Goal: Find specific page/section: Find specific page/section

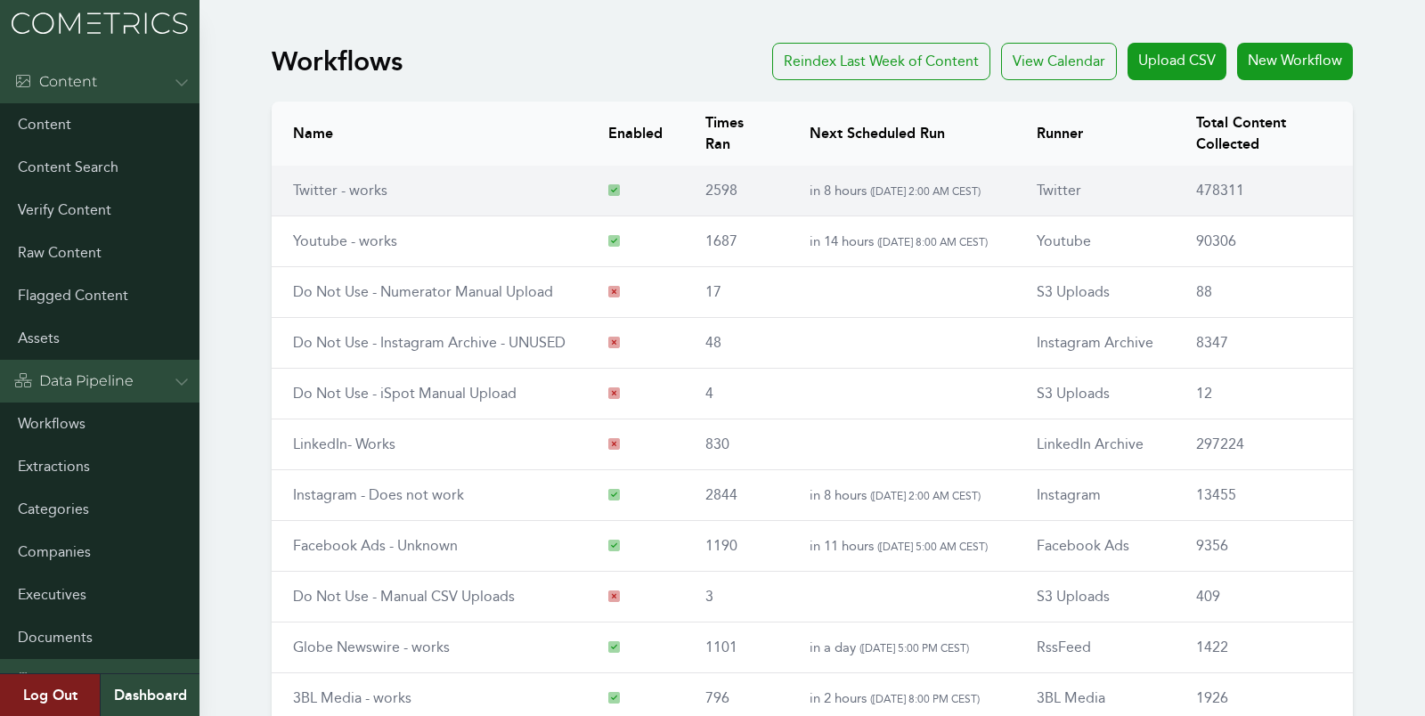
click at [363, 185] on link "Twitter - works" at bounding box center [340, 190] width 94 height 17
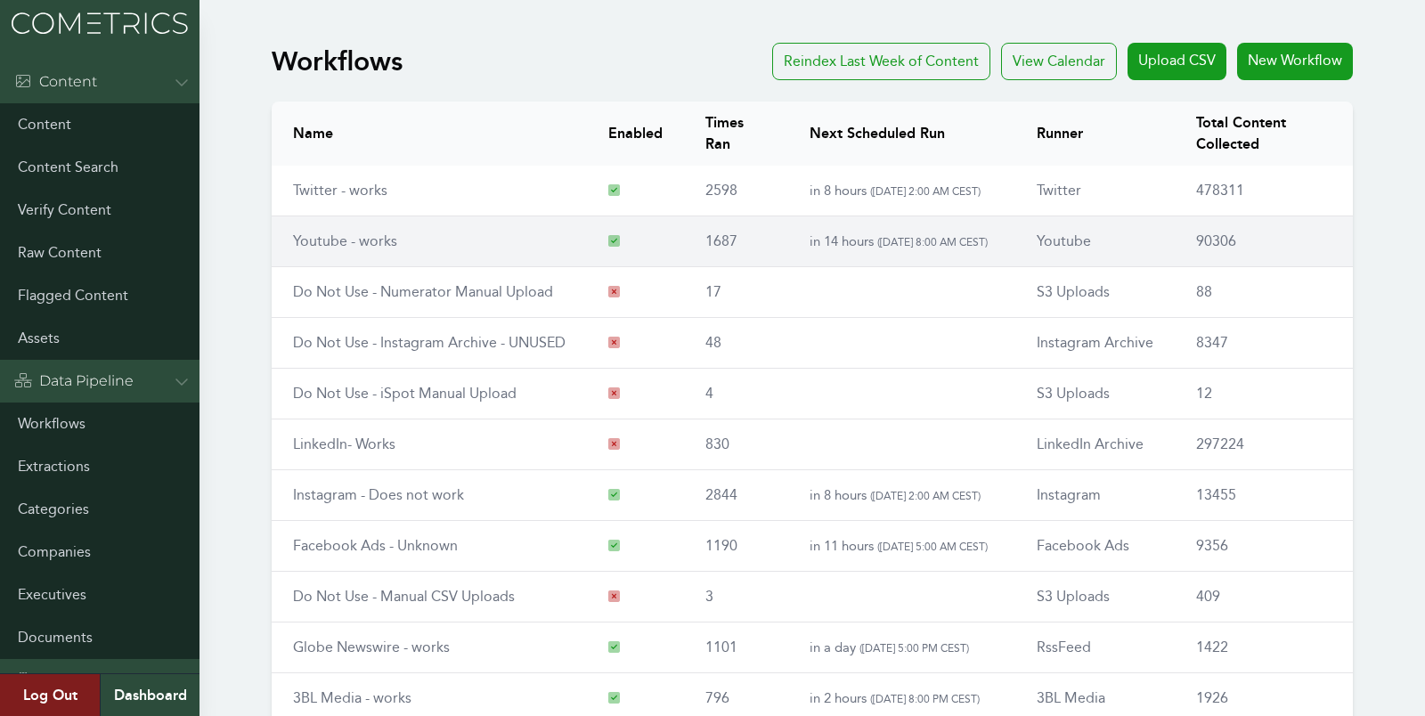
click at [392, 250] on td "Youtube - works" at bounding box center [429, 241] width 315 height 51
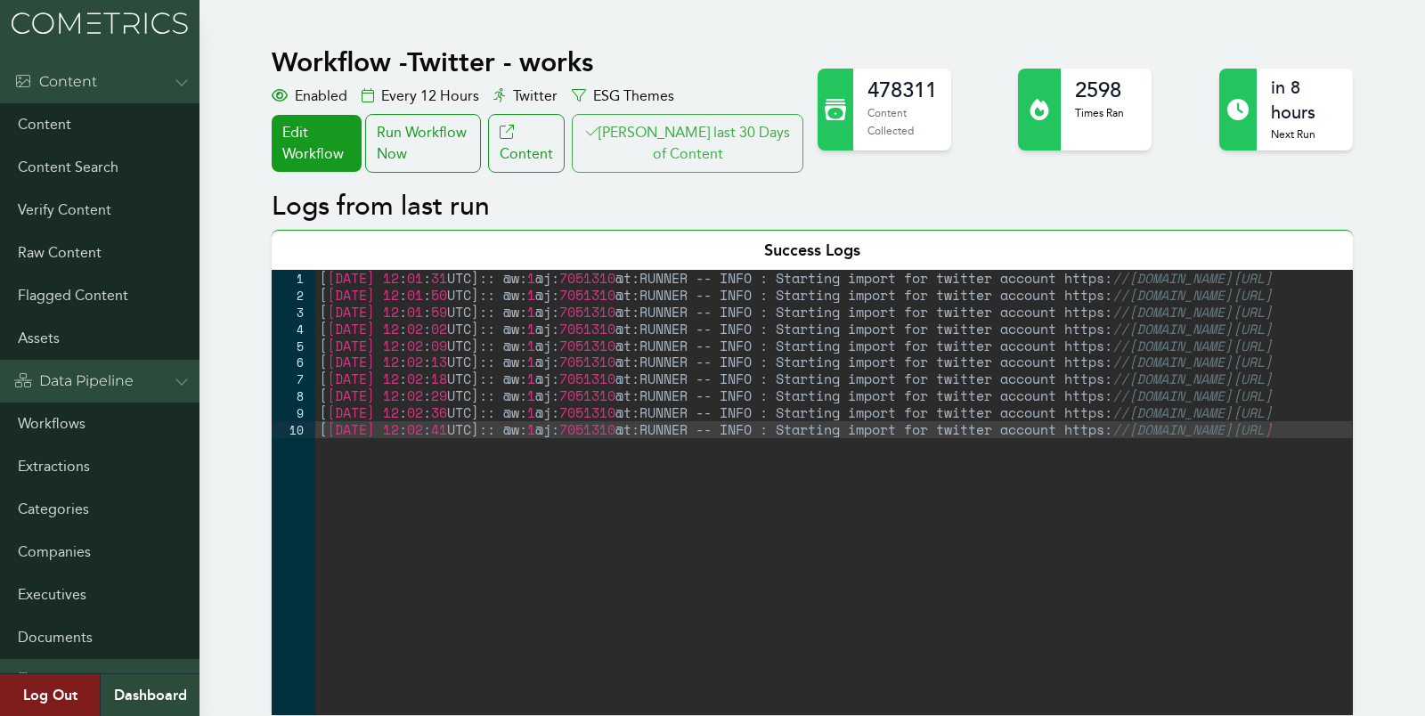
click at [716, 128] on button "[PERSON_NAME] last 30 Days of Content" at bounding box center [688, 143] width 232 height 59
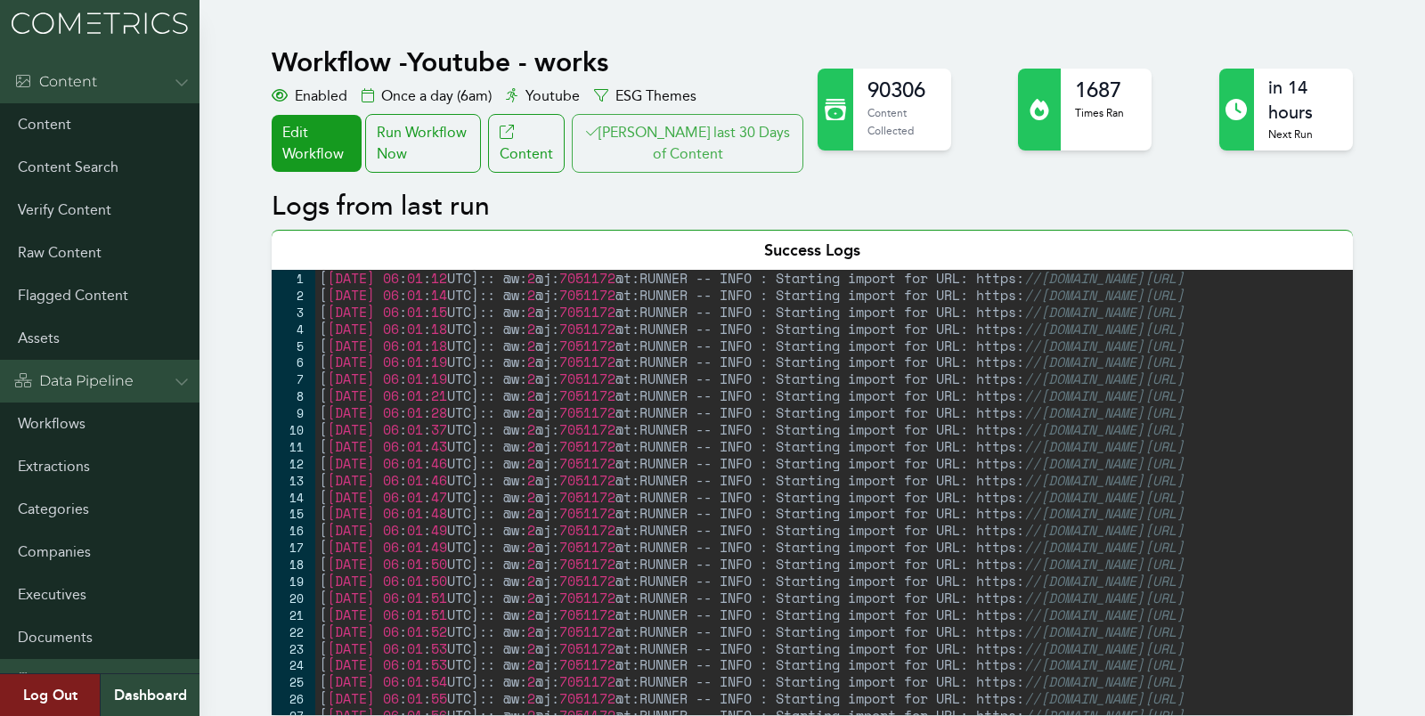
click at [722, 129] on button "Clair last 30 Days of Content" at bounding box center [688, 143] width 232 height 59
click at [705, 129] on button "Clair last 30 Days of Content" at bounding box center [688, 143] width 232 height 59
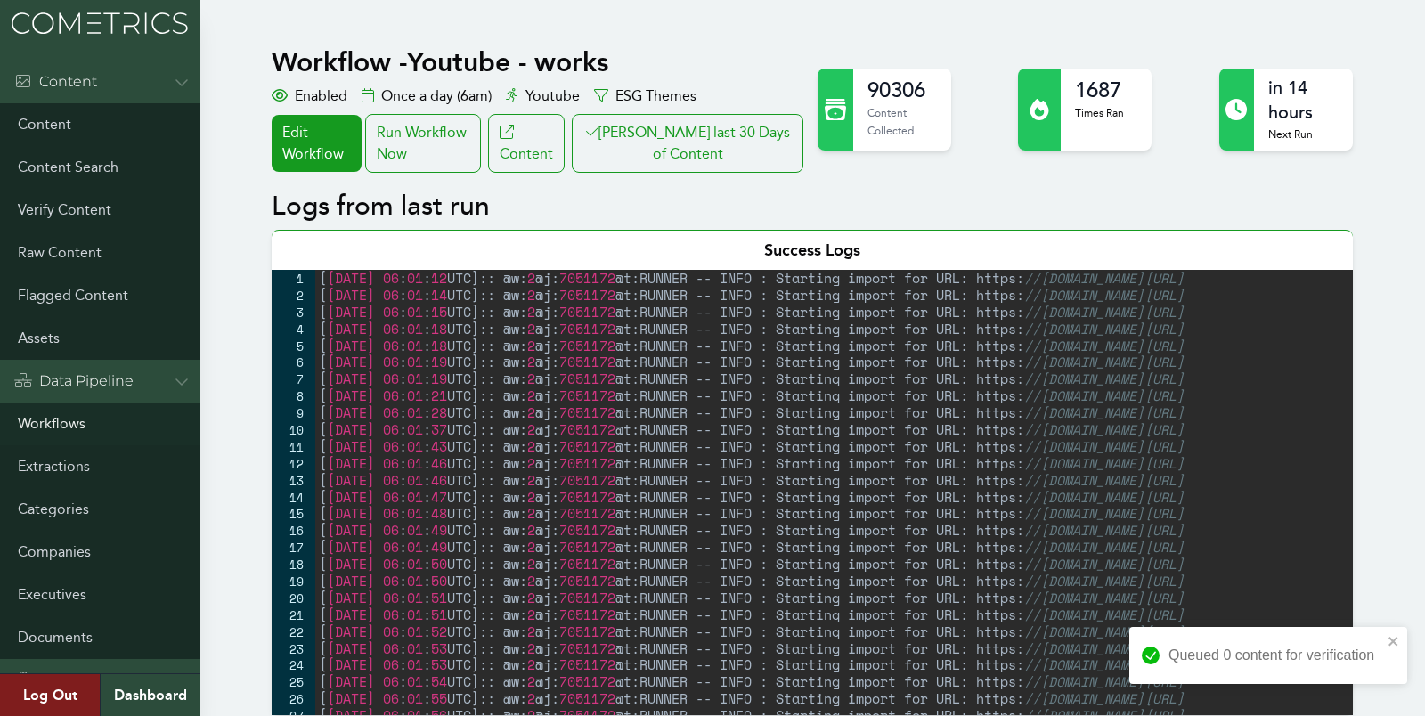
click at [56, 418] on link "Workflows" at bounding box center [99, 423] width 199 height 43
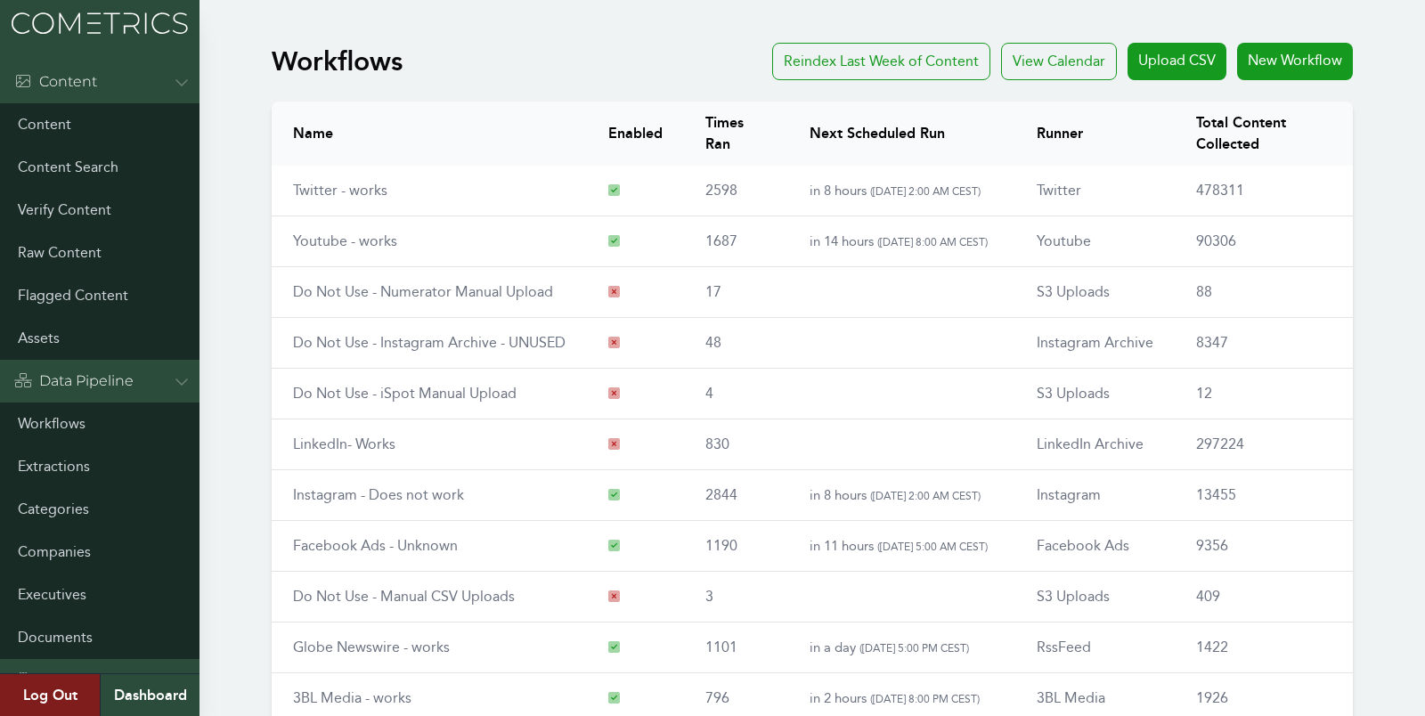
scroll to position [203, 0]
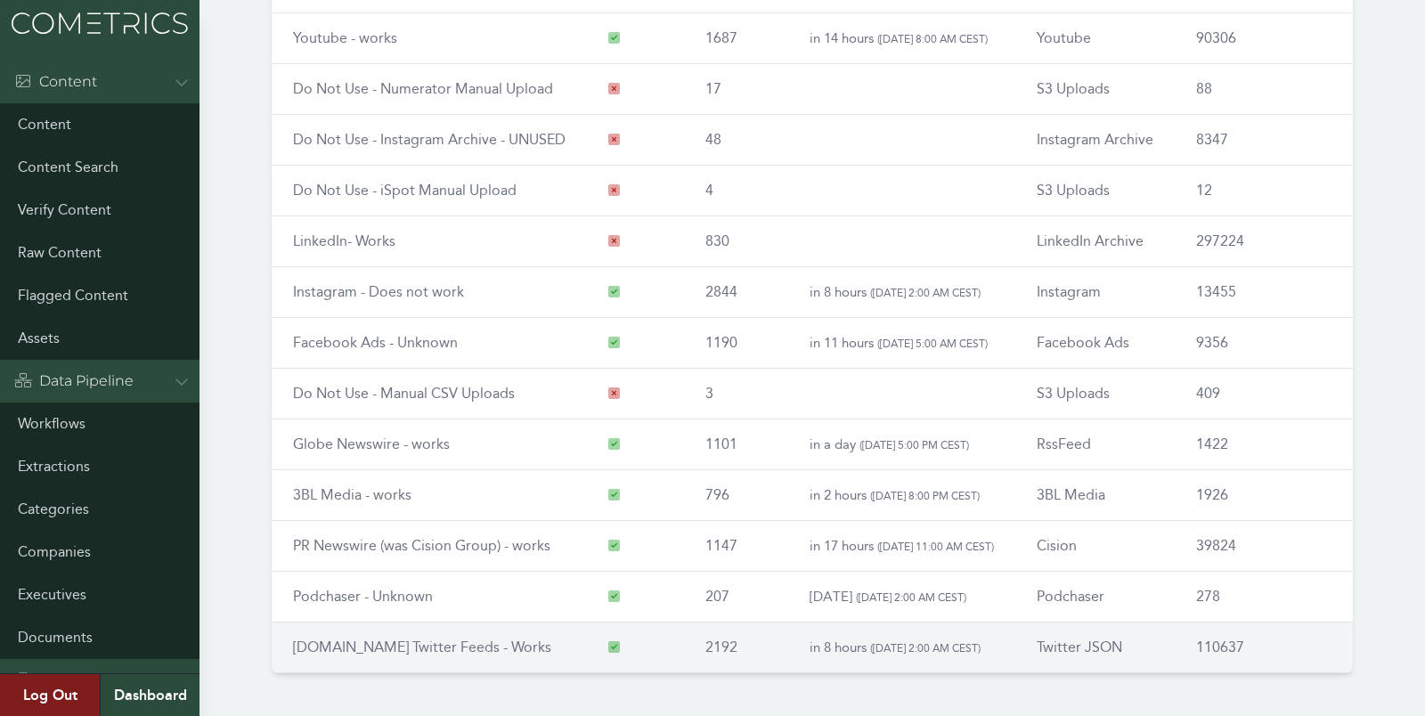
click at [332, 624] on td "[DOMAIN_NAME] Twitter Feeds - Works" at bounding box center [429, 647] width 315 height 51
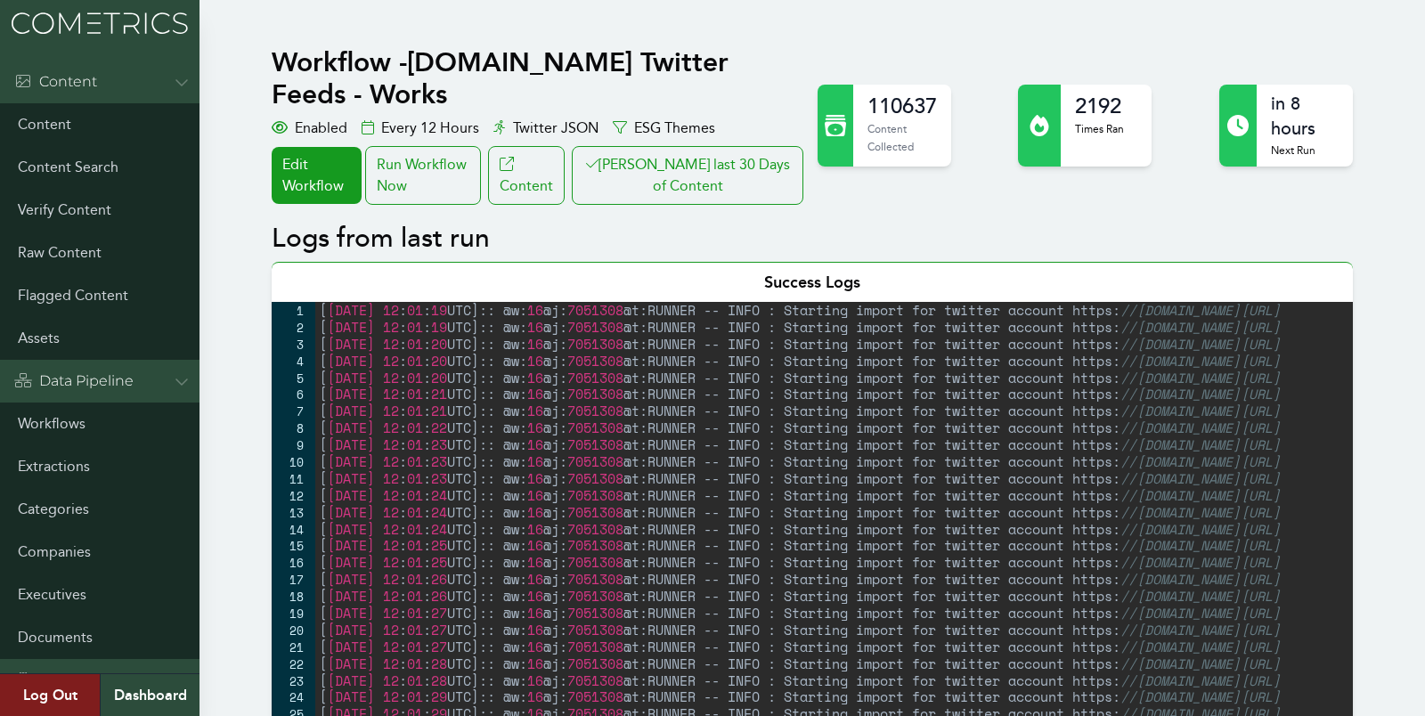
click at [598, 157] on icon at bounding box center [592, 164] width 12 height 14
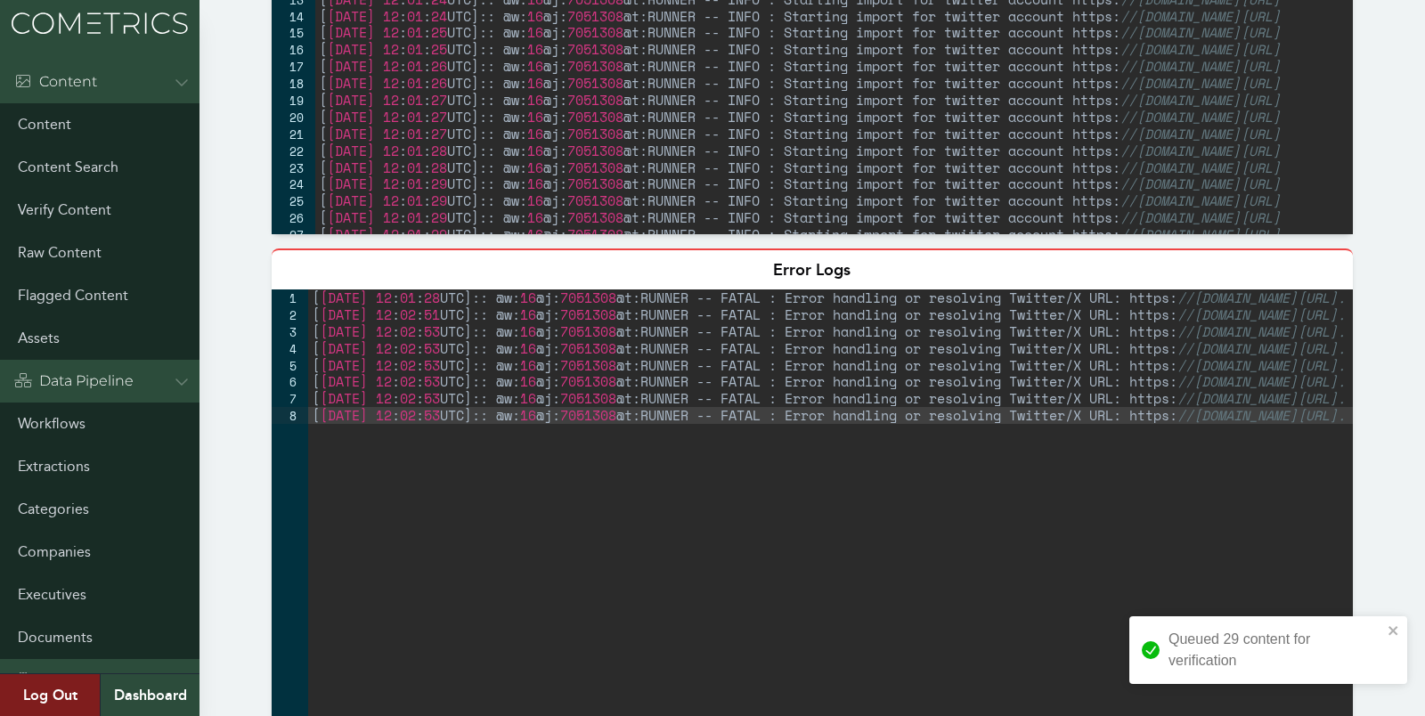
scroll to position [591, 0]
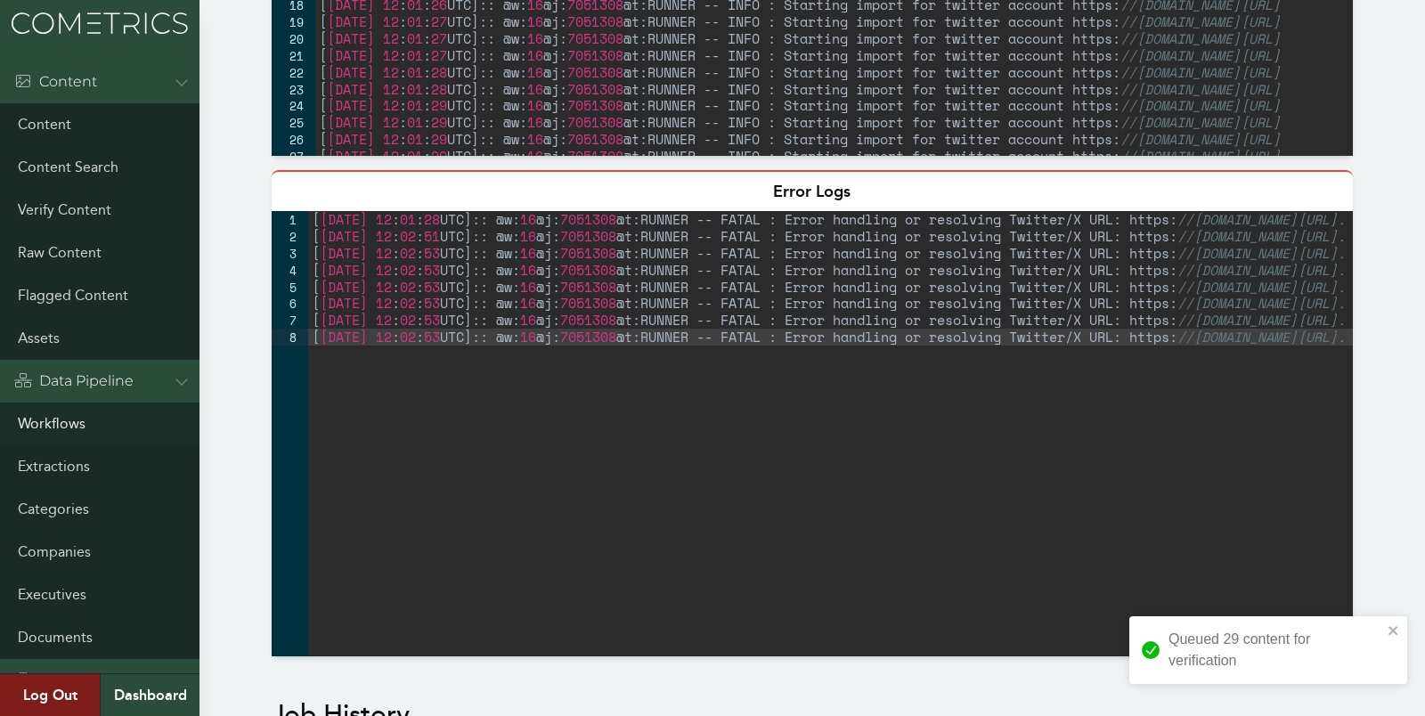
click at [55, 424] on link "Workflows" at bounding box center [99, 423] width 199 height 43
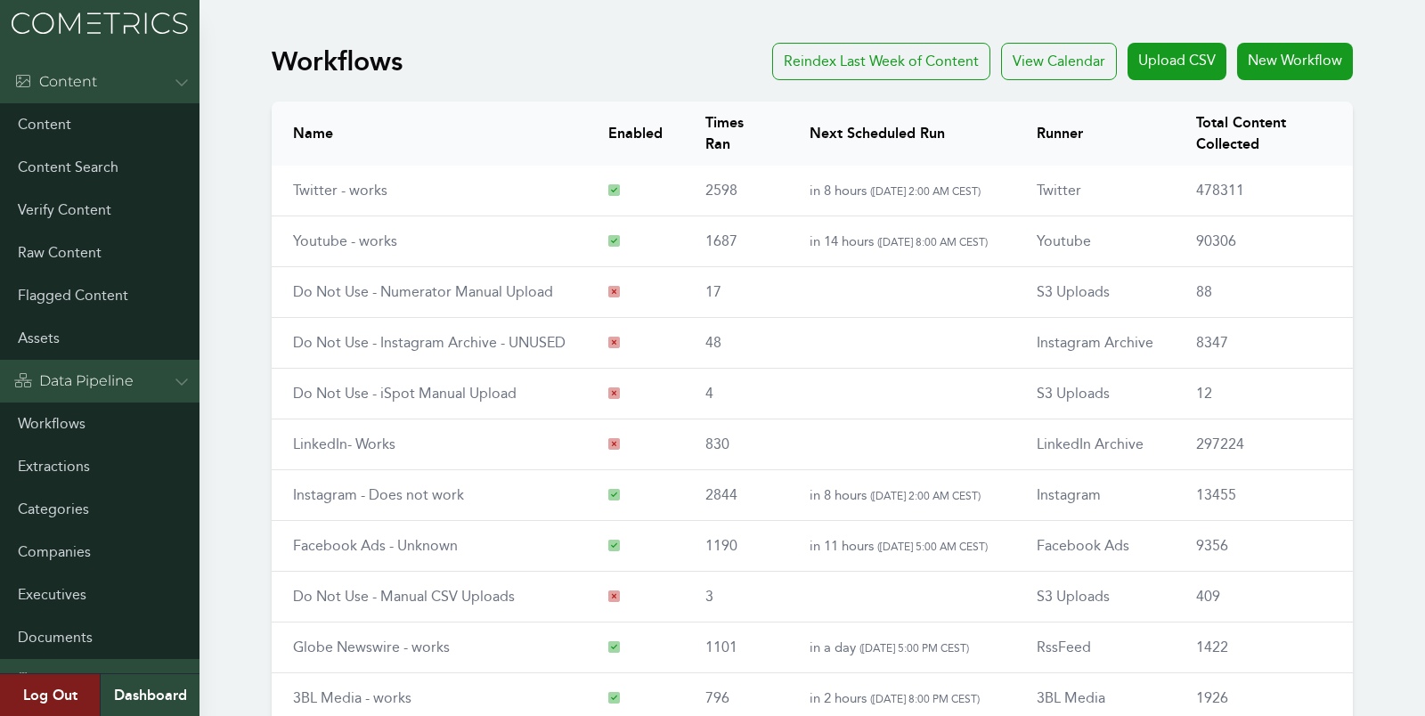
click at [248, 415] on div "Name Enabled Times Ran Next Scheduled Run Runner Total Content Collected Twitte…" at bounding box center [811, 488] width 1137 height 789
click at [240, 95] on div "Workflows Reindex Last Week of Content View Calendar Upload CSV New Workflow Na…" at bounding box center [712, 463] width 1425 height 855
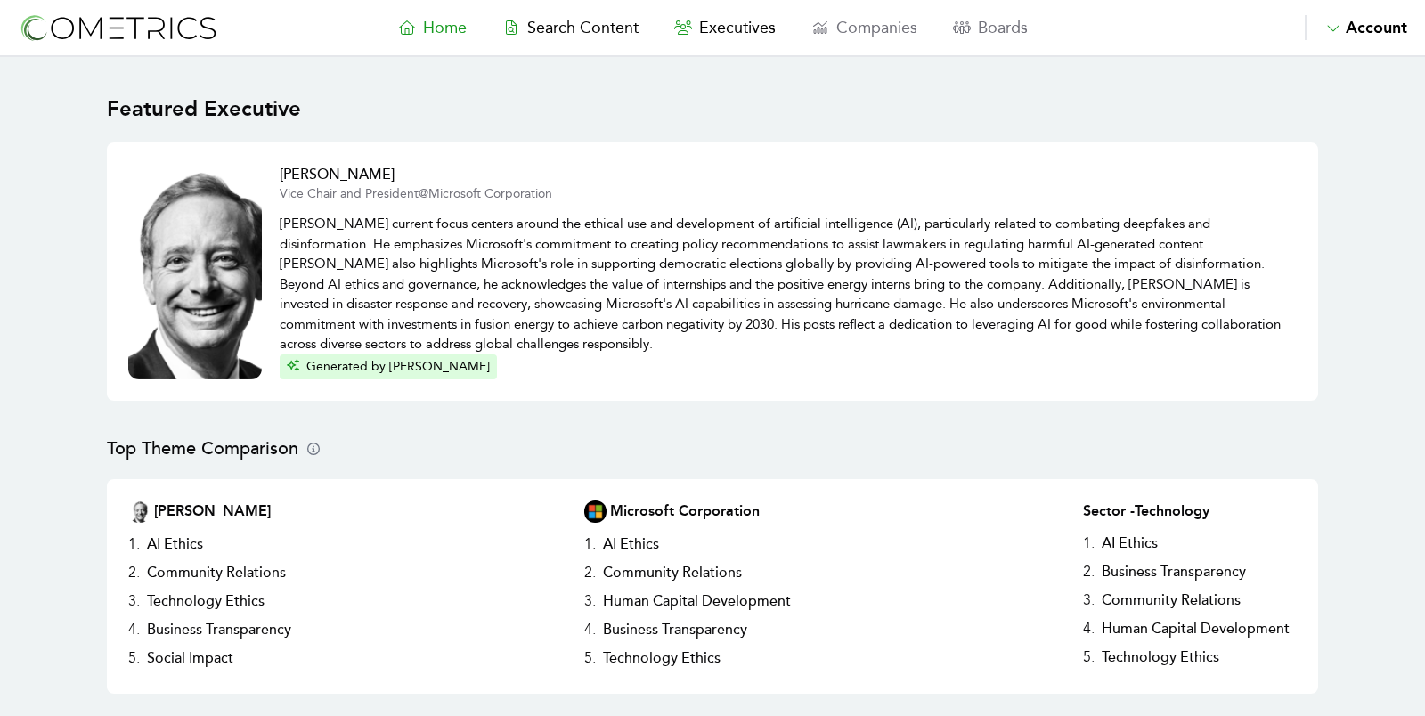
click at [582, 45] on nav "Home Search Content Executives Companies Boards Saved Alerts Nominate Account A…" at bounding box center [712, 28] width 1425 height 57
click at [550, 16] on link "Search Content" at bounding box center [570, 27] width 172 height 25
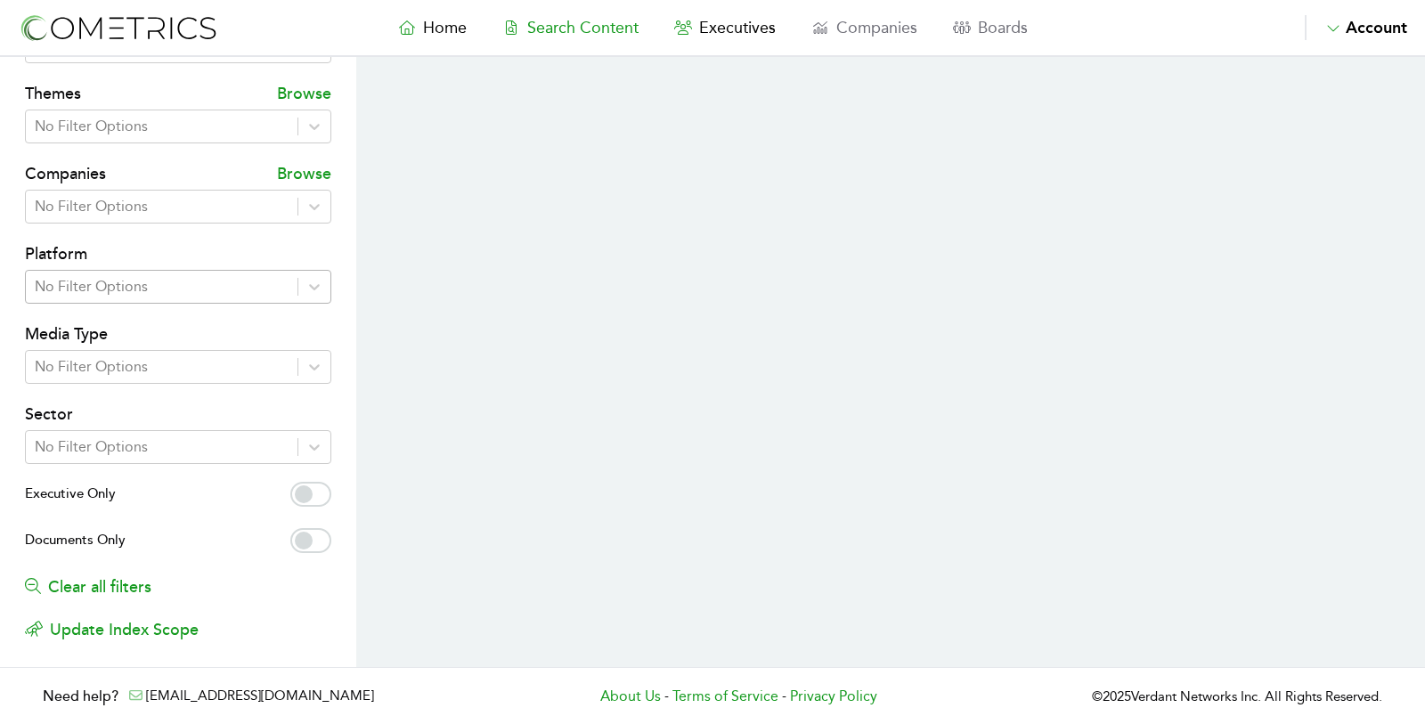
scroll to position [252, 0]
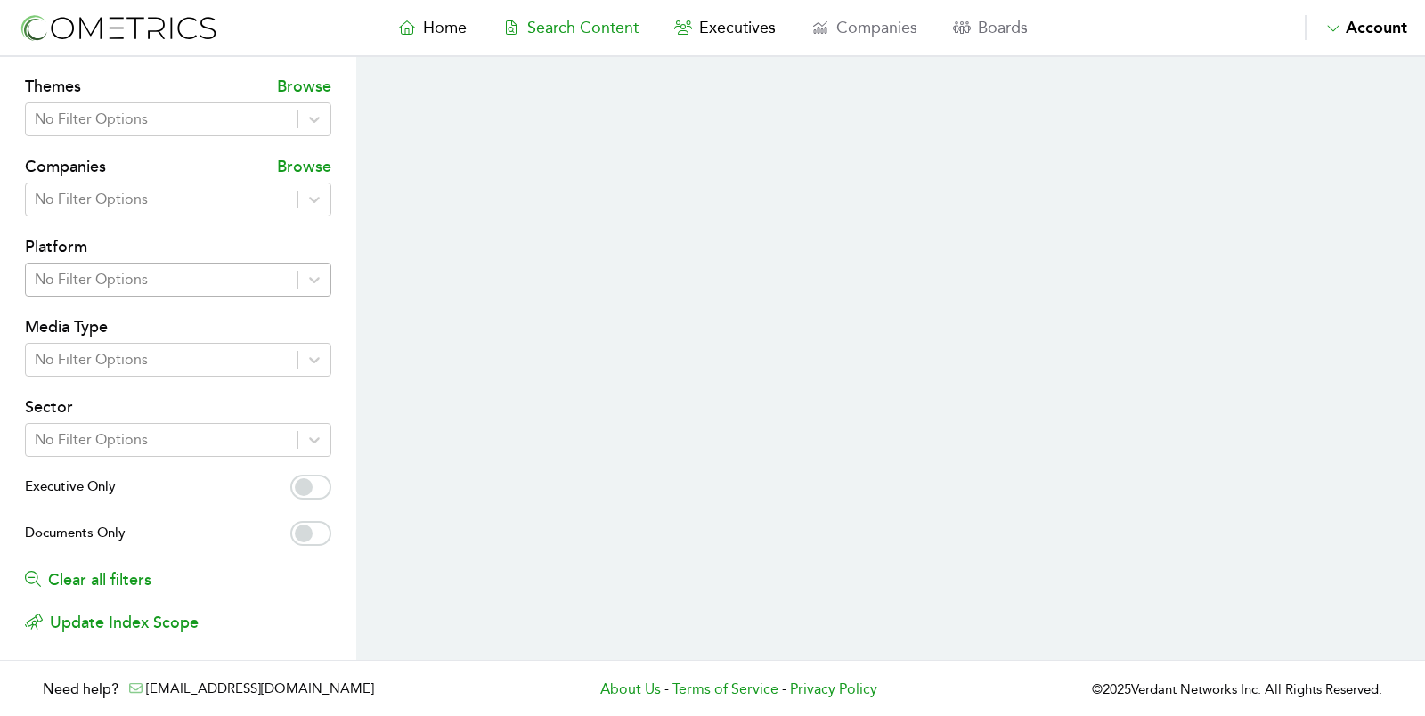
click at [230, 274] on div at bounding box center [162, 279] width 254 height 25
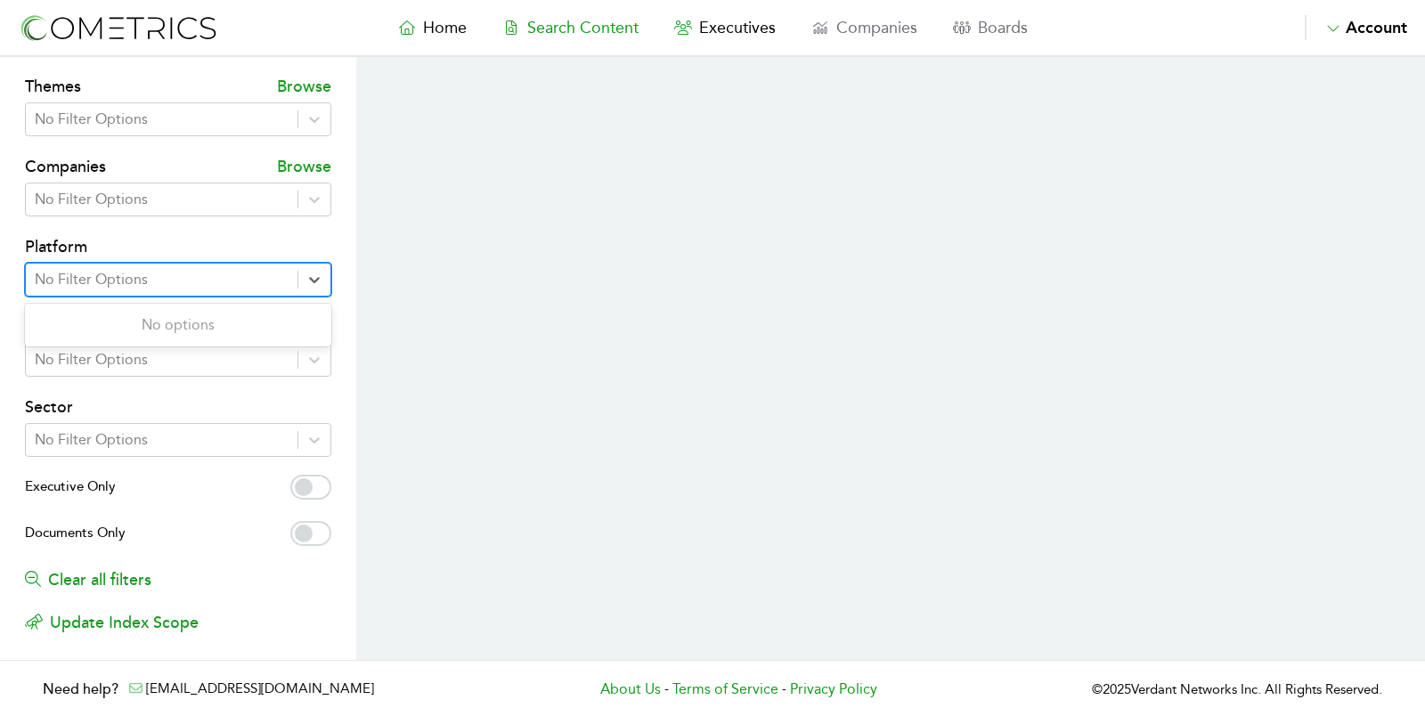
select select "50"
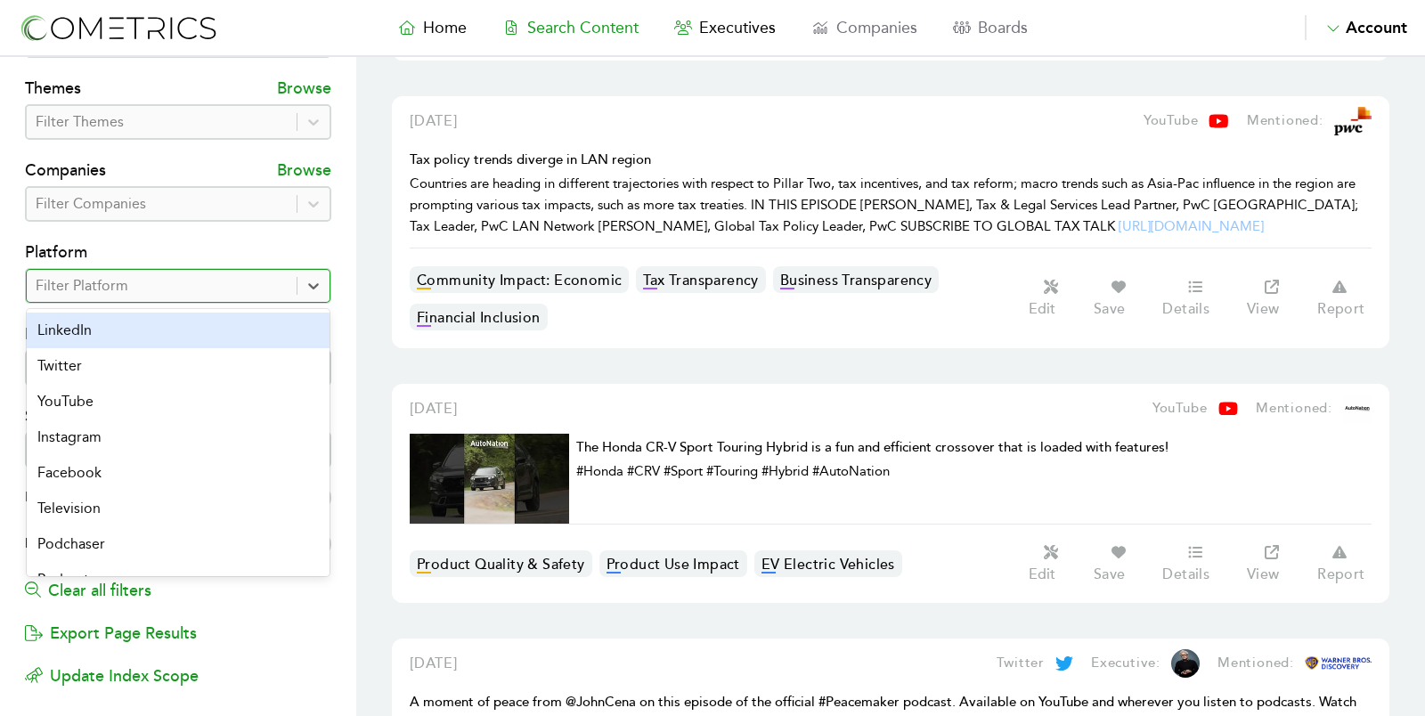
scroll to position [0, 0]
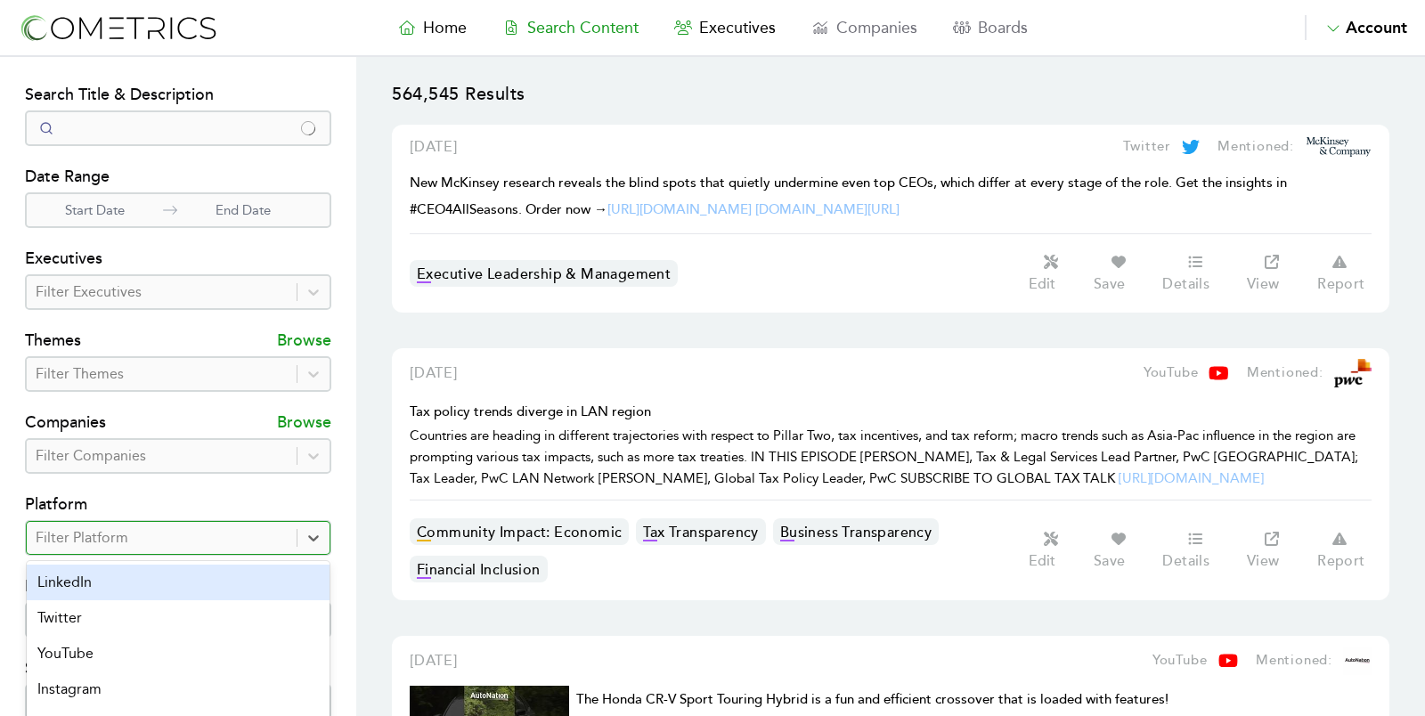
click at [156, 573] on div "LinkedIn" at bounding box center [178, 583] width 303 height 36
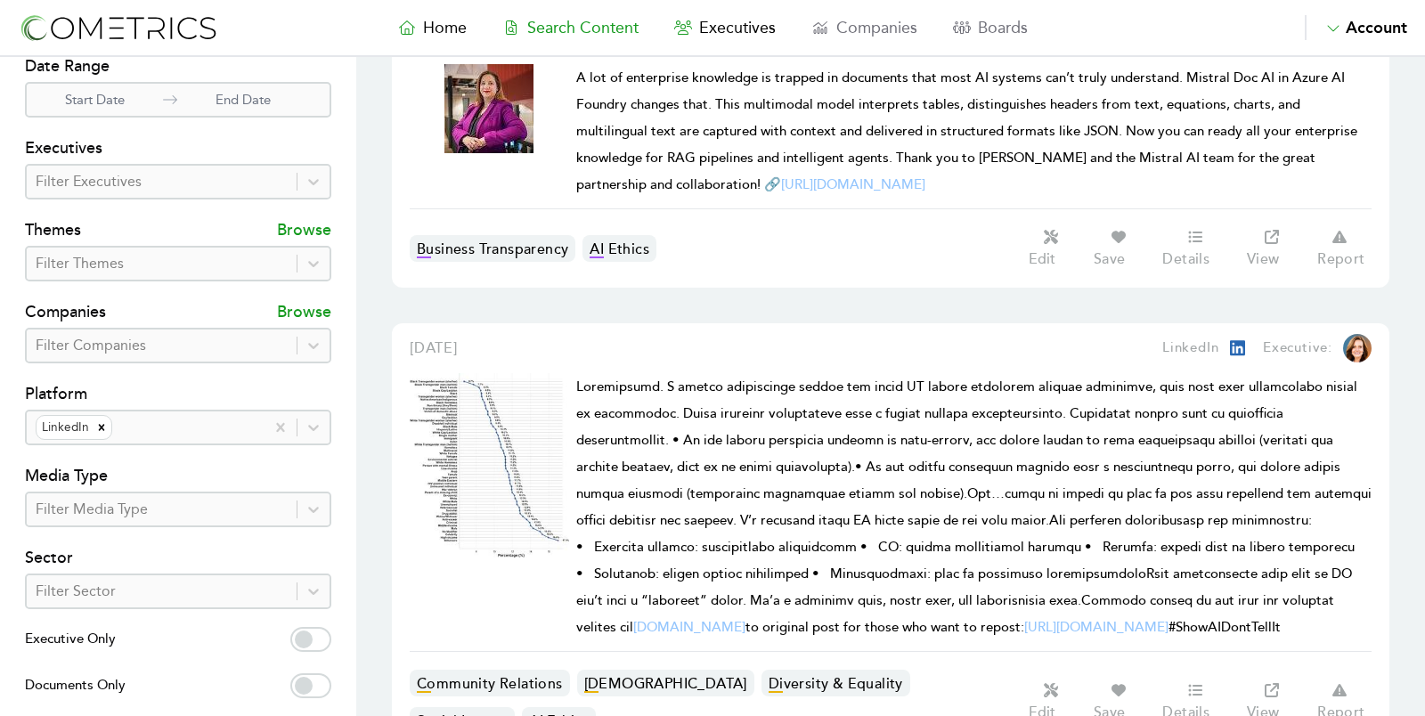
scroll to position [348, 0]
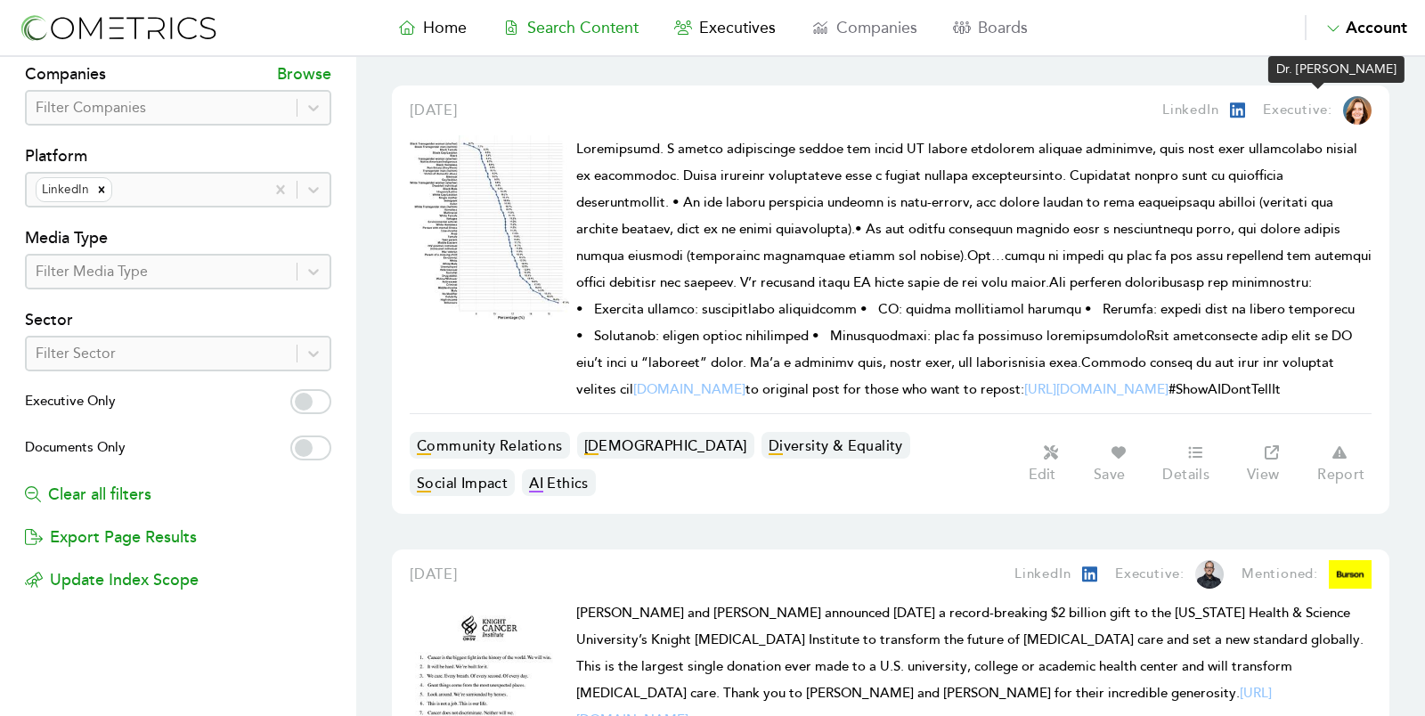
click at [1353, 111] on img at bounding box center [1357, 110] width 28 height 28
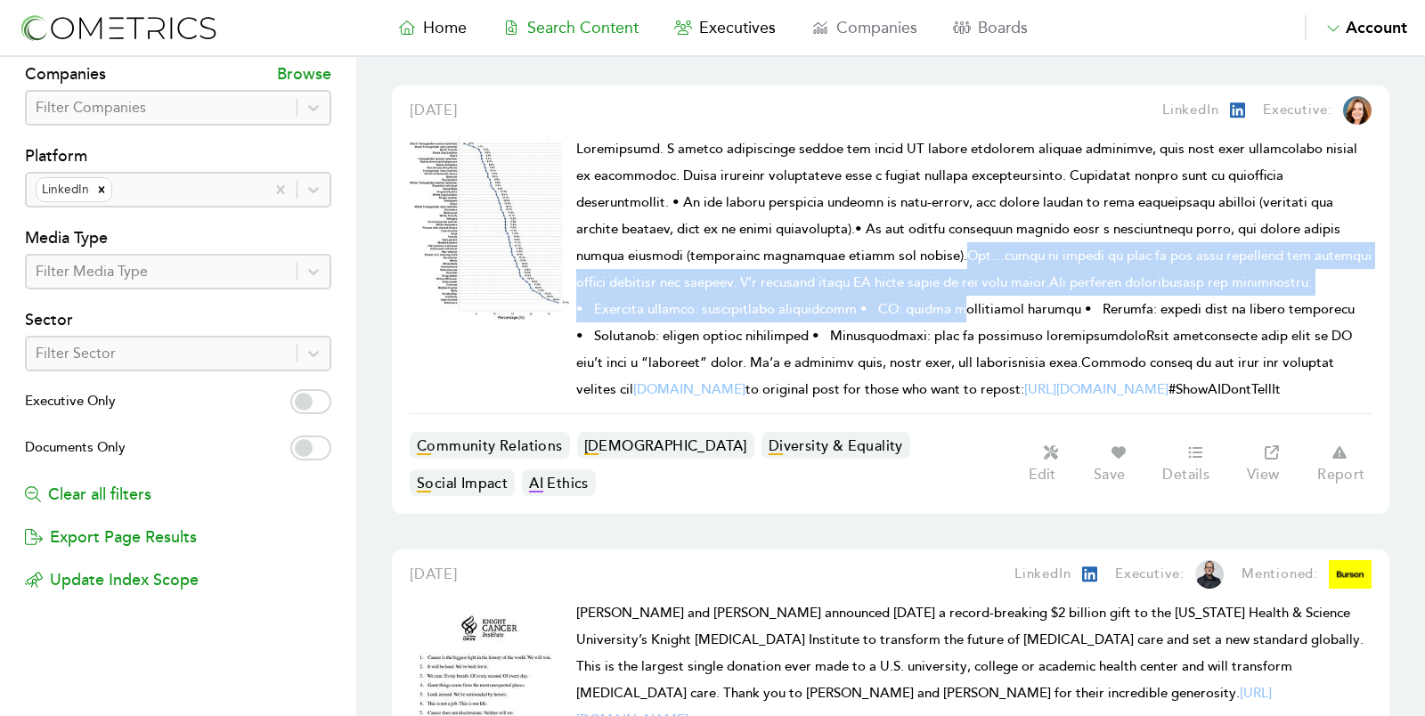
drag, startPoint x: 746, startPoint y: 236, endPoint x: 746, endPoint y: 288, distance: 52.5
click at [746, 288] on h1 "non-negotiable.Link to original post for those who want to repost: https://lnkd…" at bounding box center [973, 268] width 795 height 267
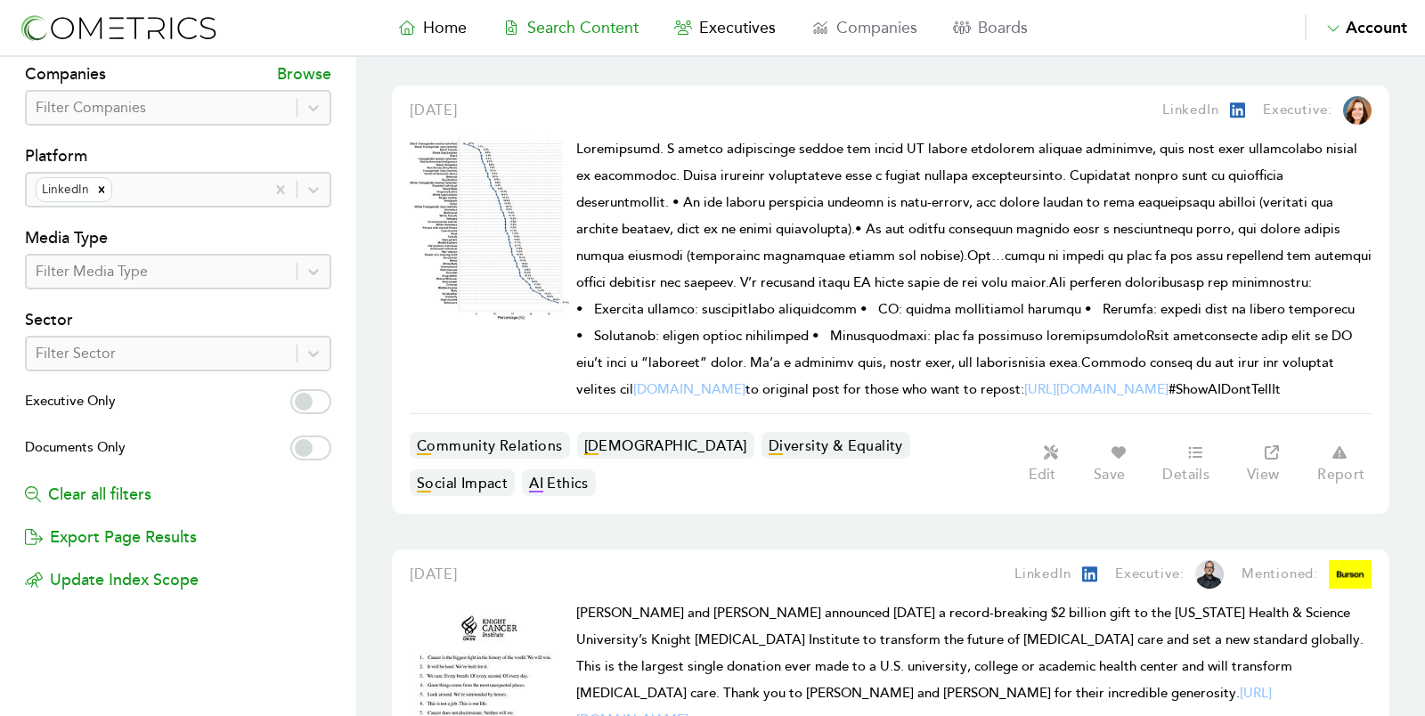
click at [548, 227] on img at bounding box center [489, 227] width 159 height 184
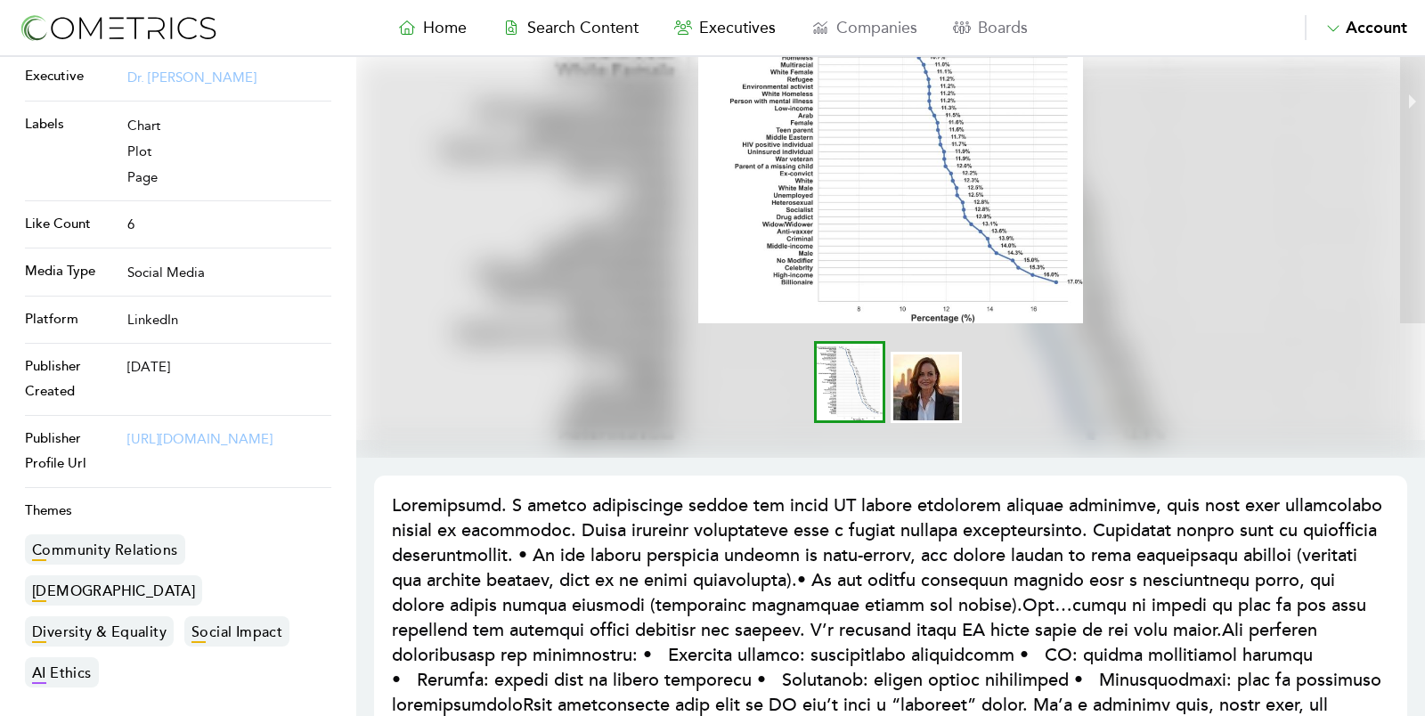
scroll to position [376, 0]
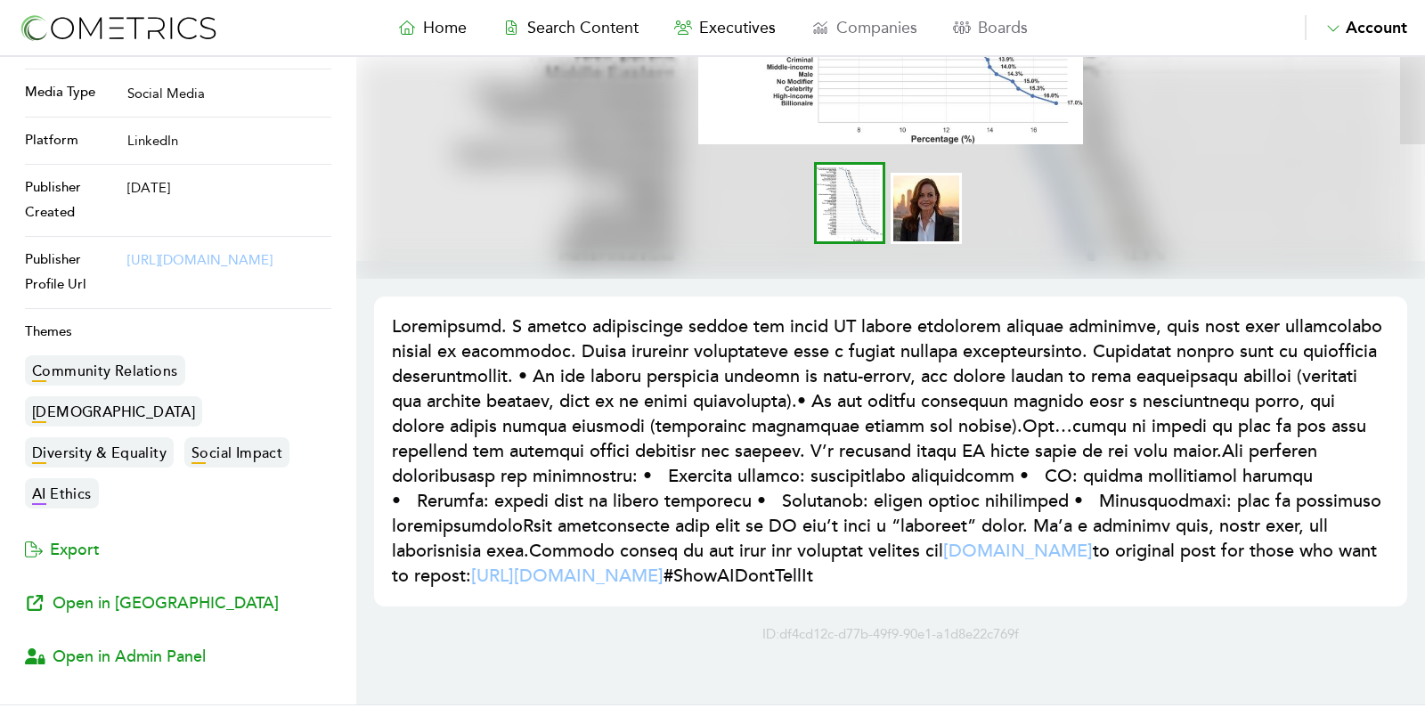
scroll to position [348, 0]
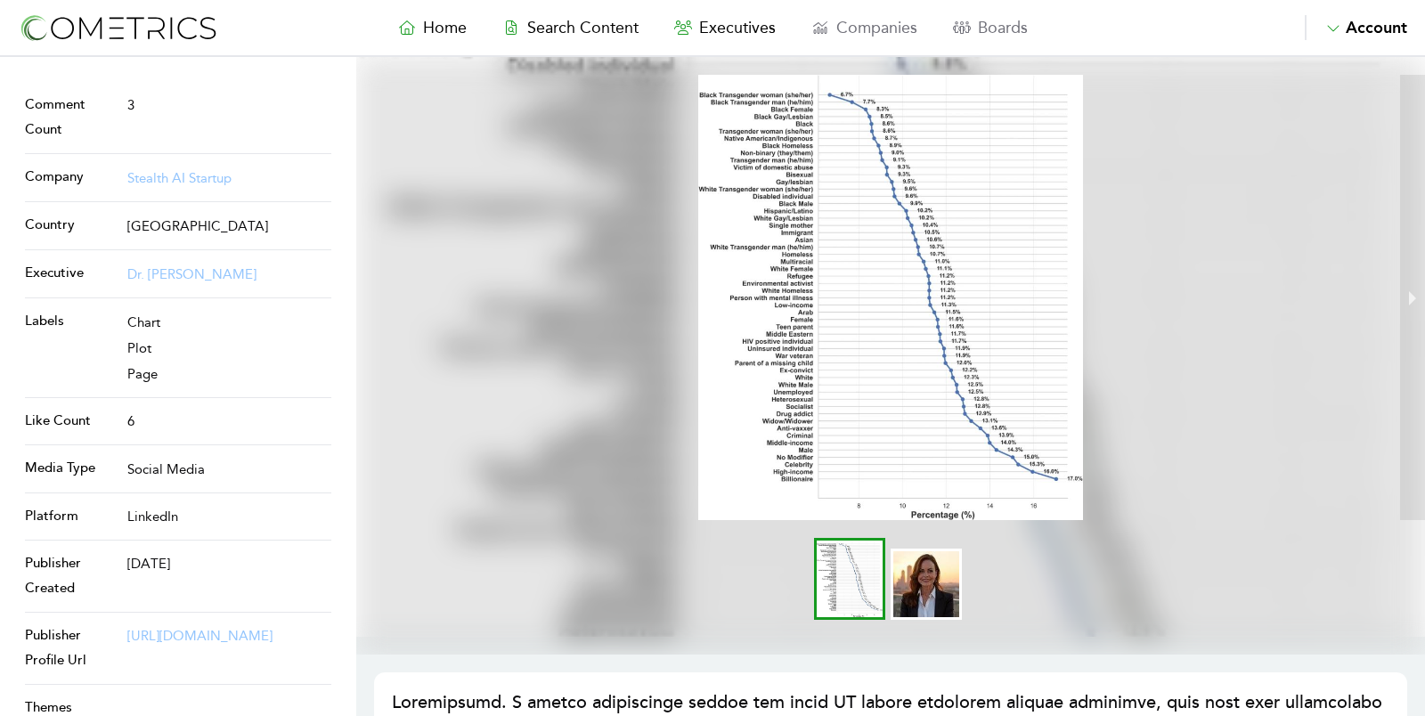
select select "50"
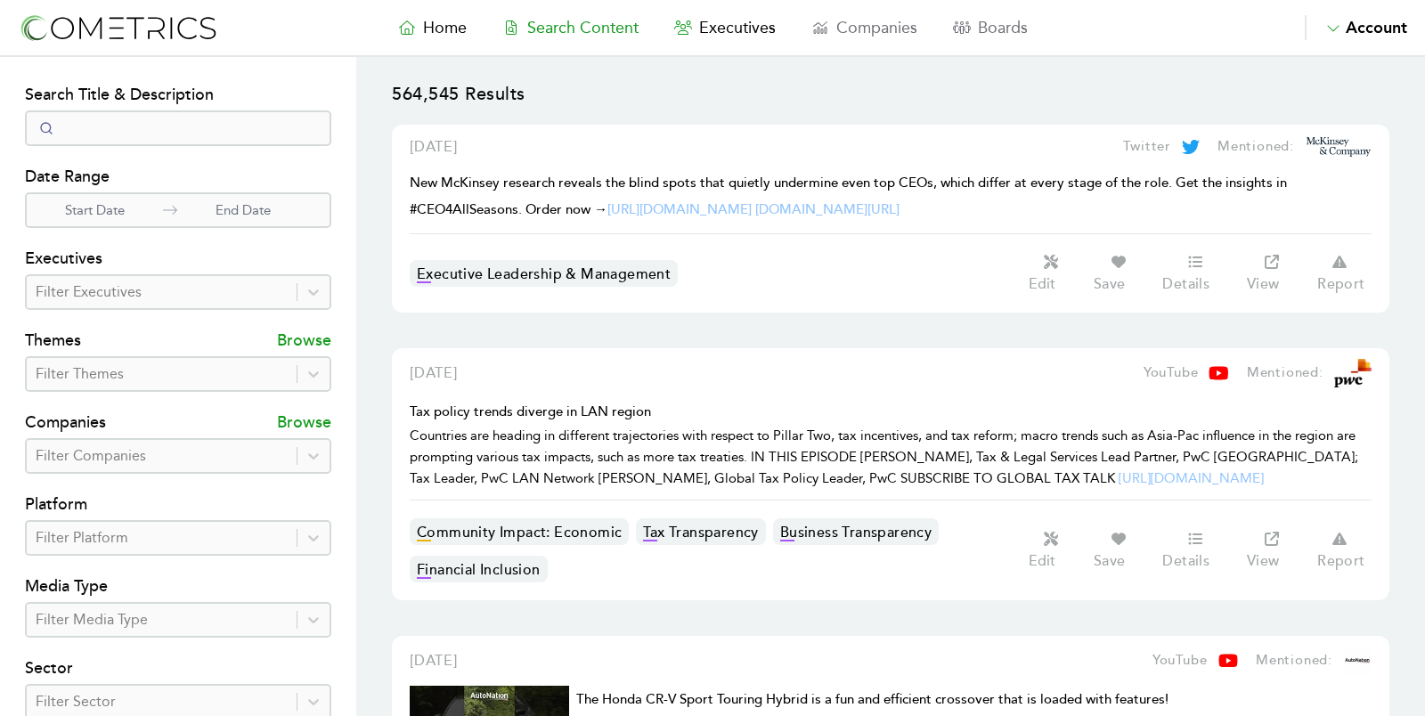
click at [134, 531] on div at bounding box center [162, 537] width 252 height 25
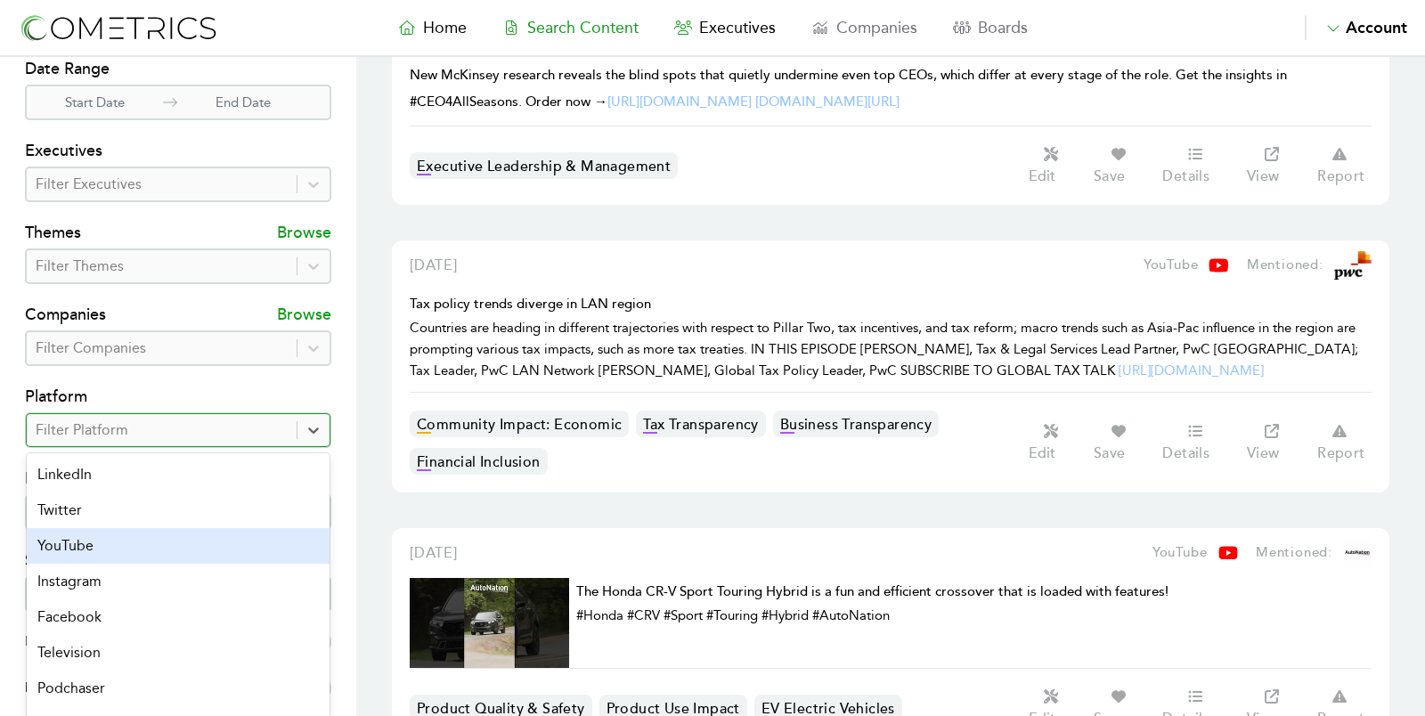
scroll to position [117, 0]
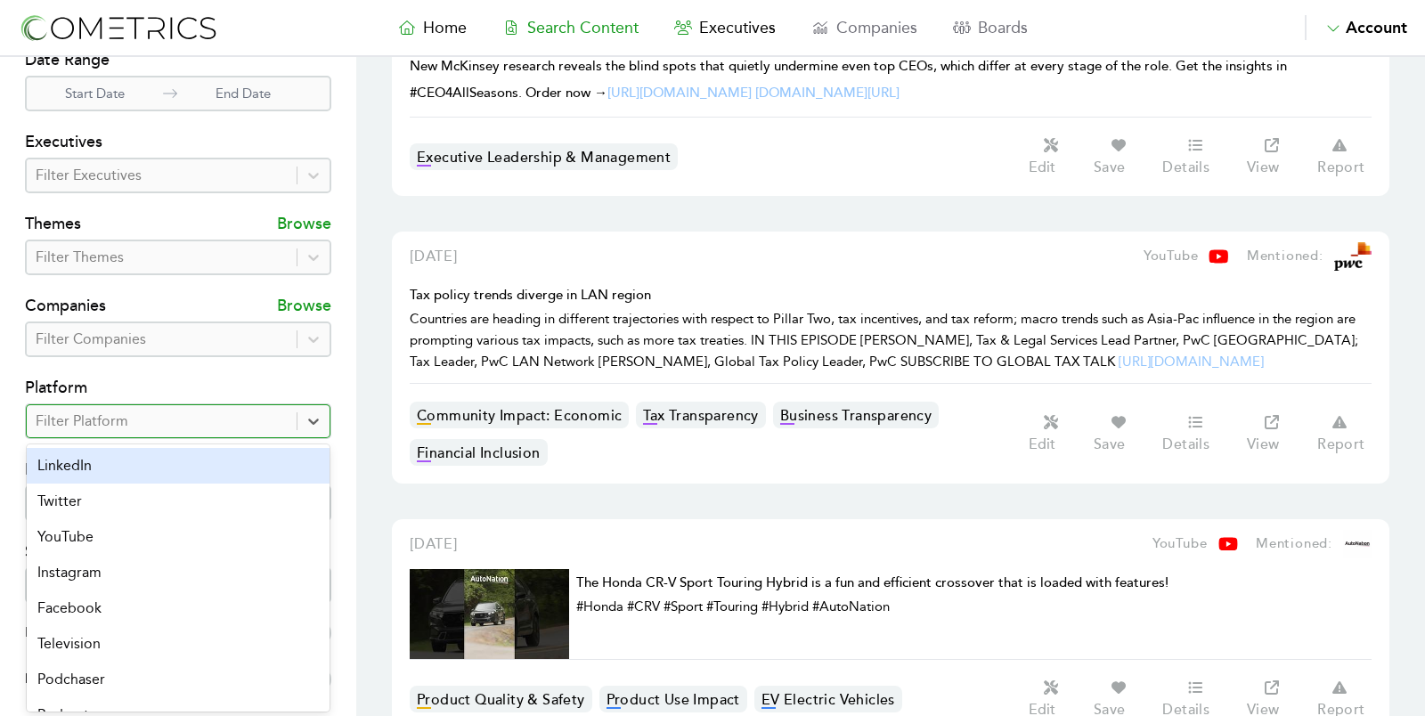
click at [150, 467] on div "LinkedIn" at bounding box center [178, 466] width 303 height 36
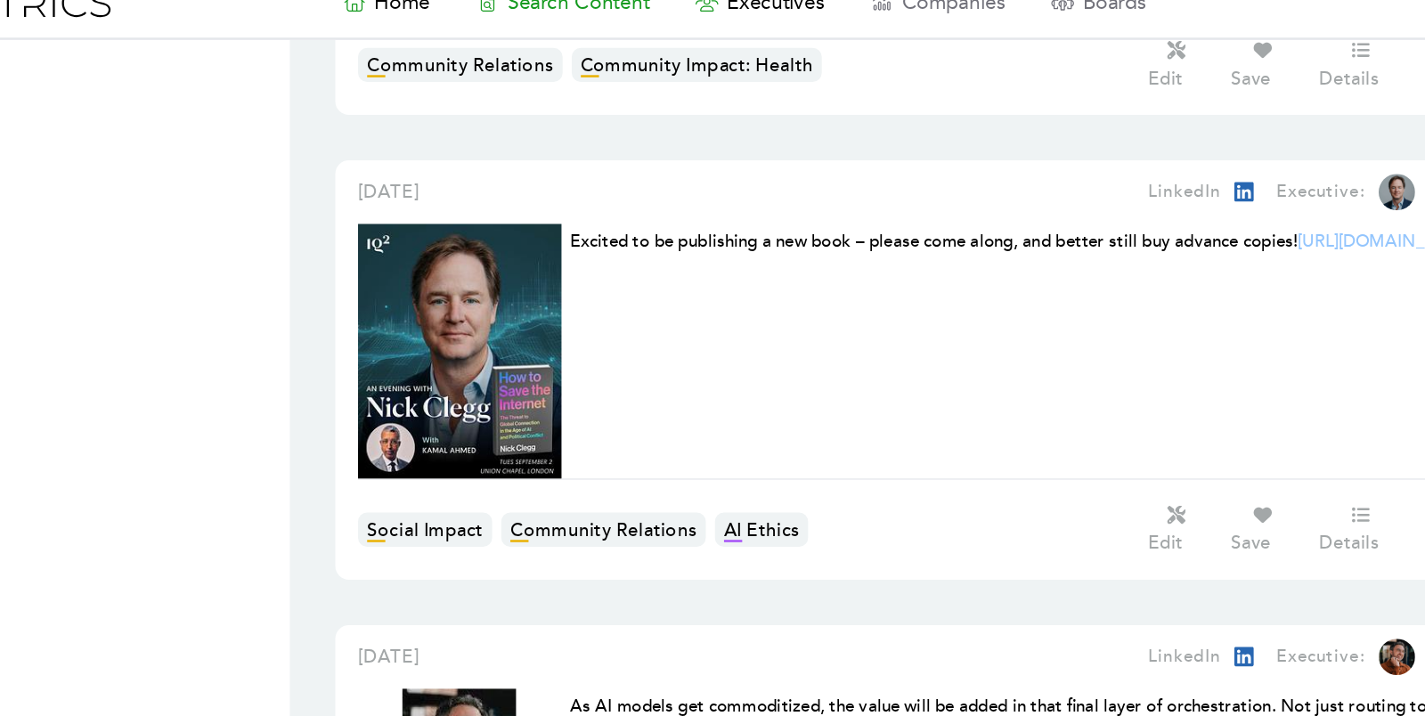
scroll to position [1109, 0]
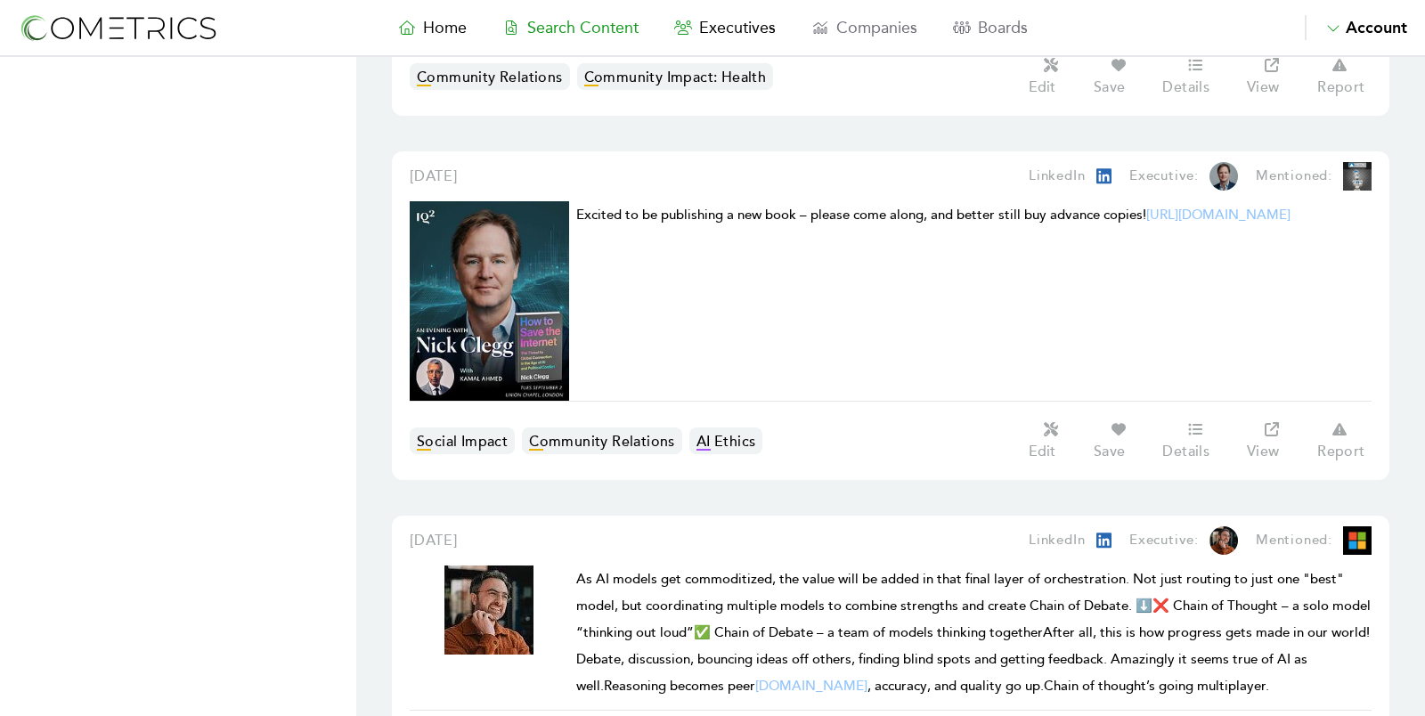
click at [502, 297] on img at bounding box center [489, 300] width 159 height 199
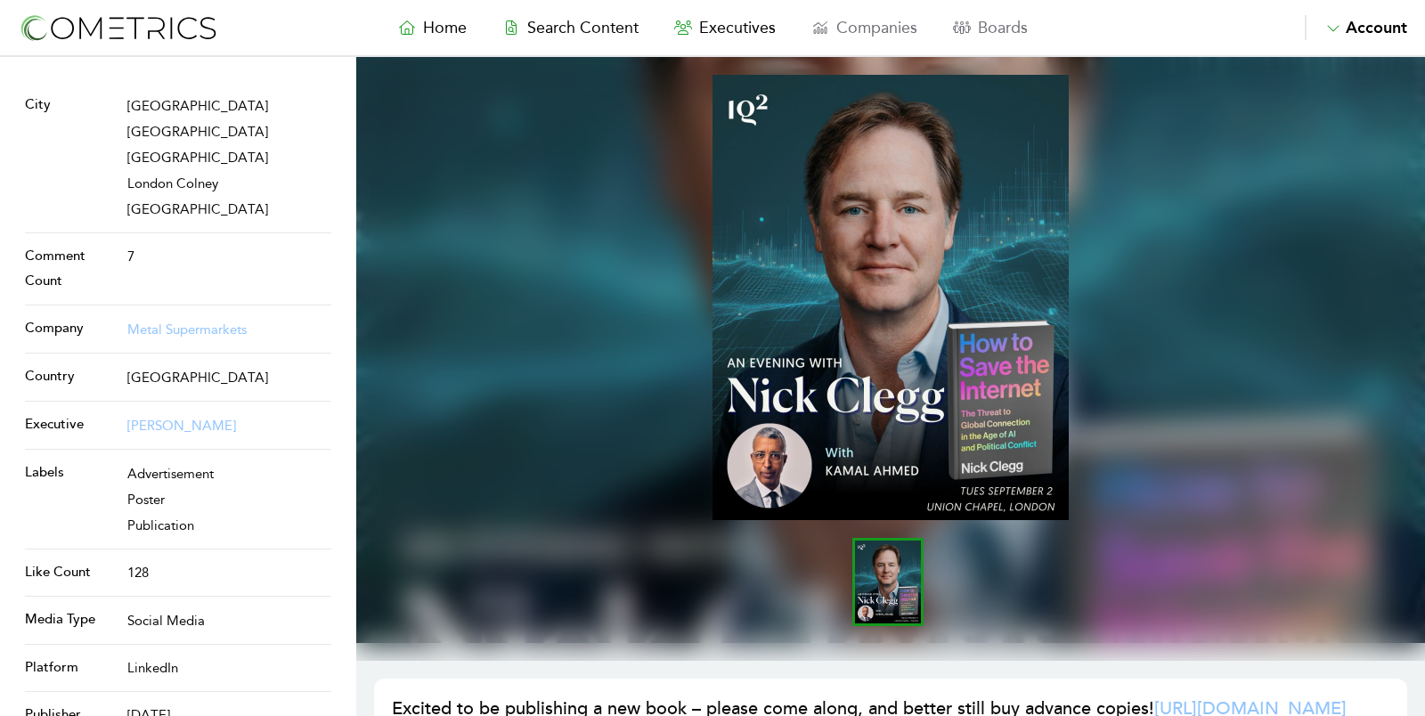
select select "50"
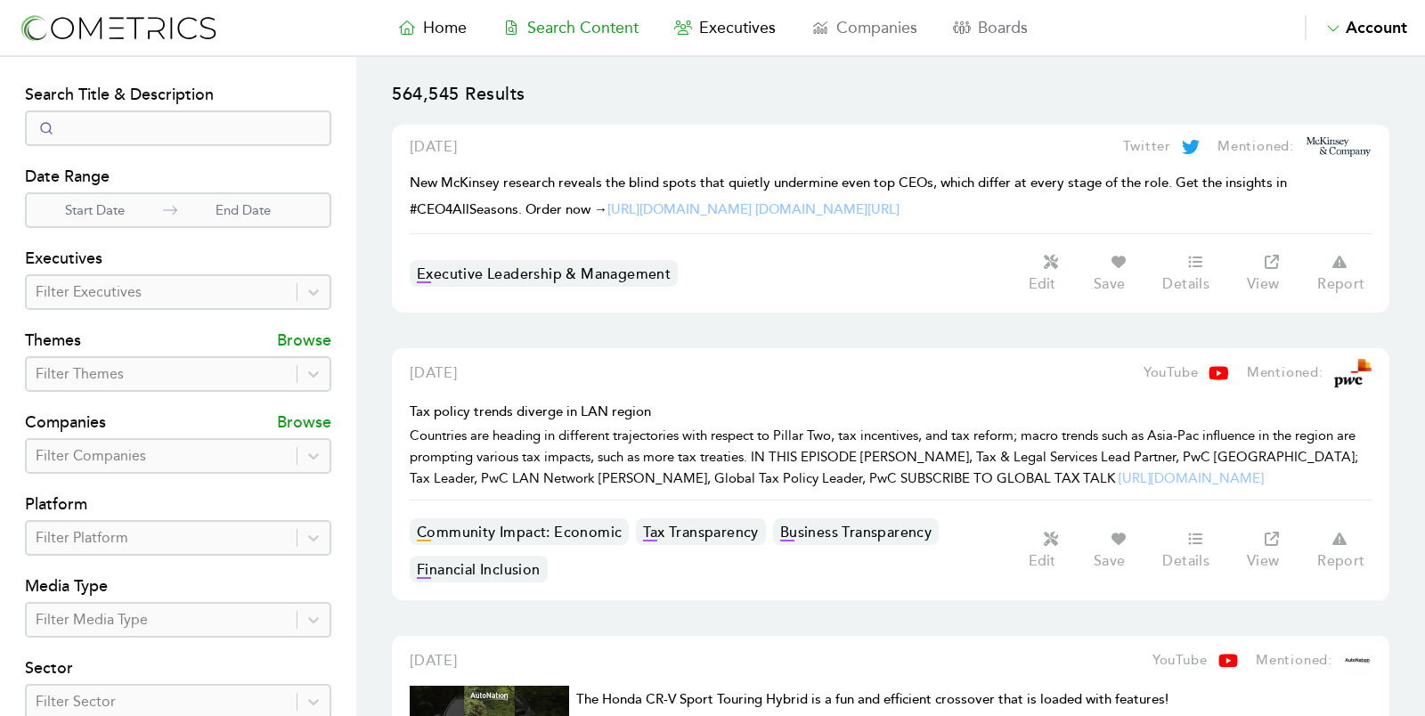
scroll to position [117, 0]
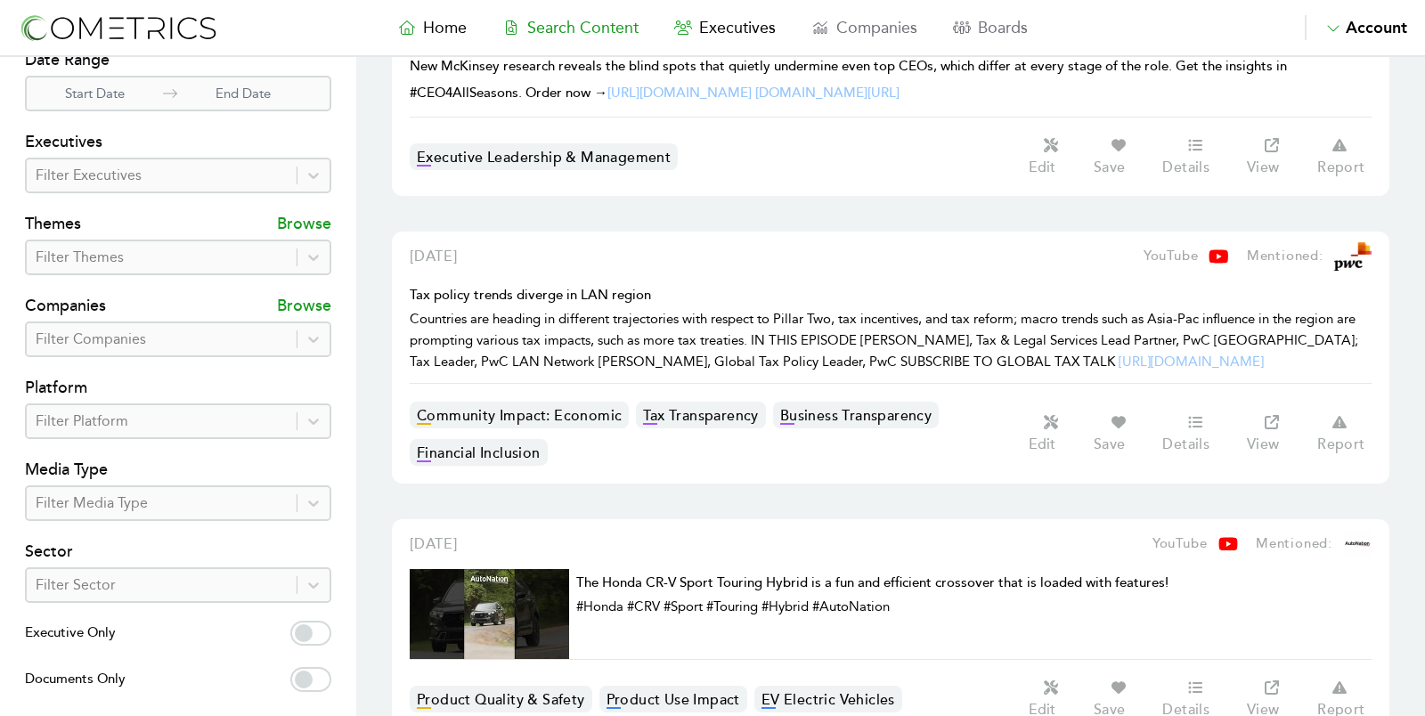
click at [330, 638] on label "Executive Only" at bounding box center [178, 635] width 306 height 28
click at [330, 638] on input "Executive Only" at bounding box center [310, 633] width 41 height 25
checkbox input "true"
click at [120, 433] on div "Filter Platform" at bounding box center [162, 421] width 270 height 32
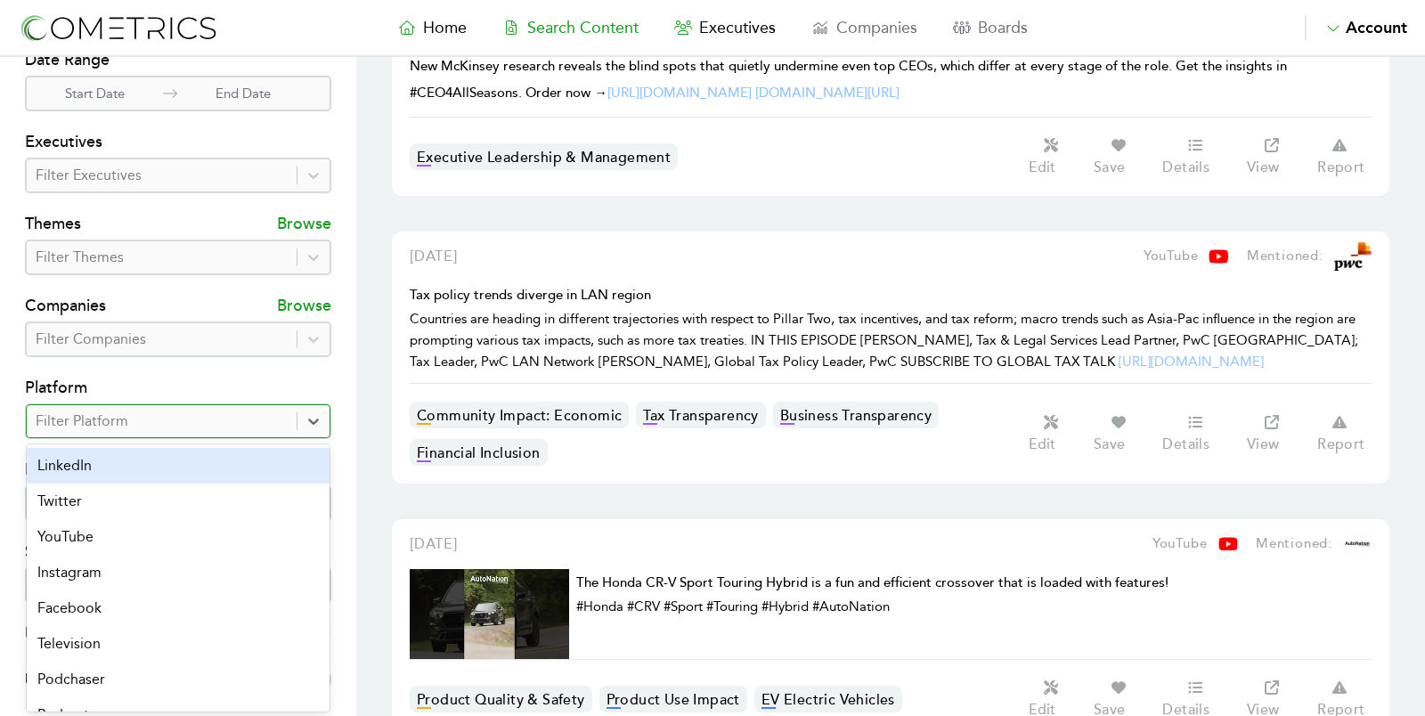
click at [114, 444] on div "LinkedIn Twitter YouTube Instagram Facebook Television Podchaser Podcast GlobeN…" at bounding box center [178, 577] width 303 height 267
click at [102, 452] on div "LinkedIn" at bounding box center [178, 466] width 303 height 36
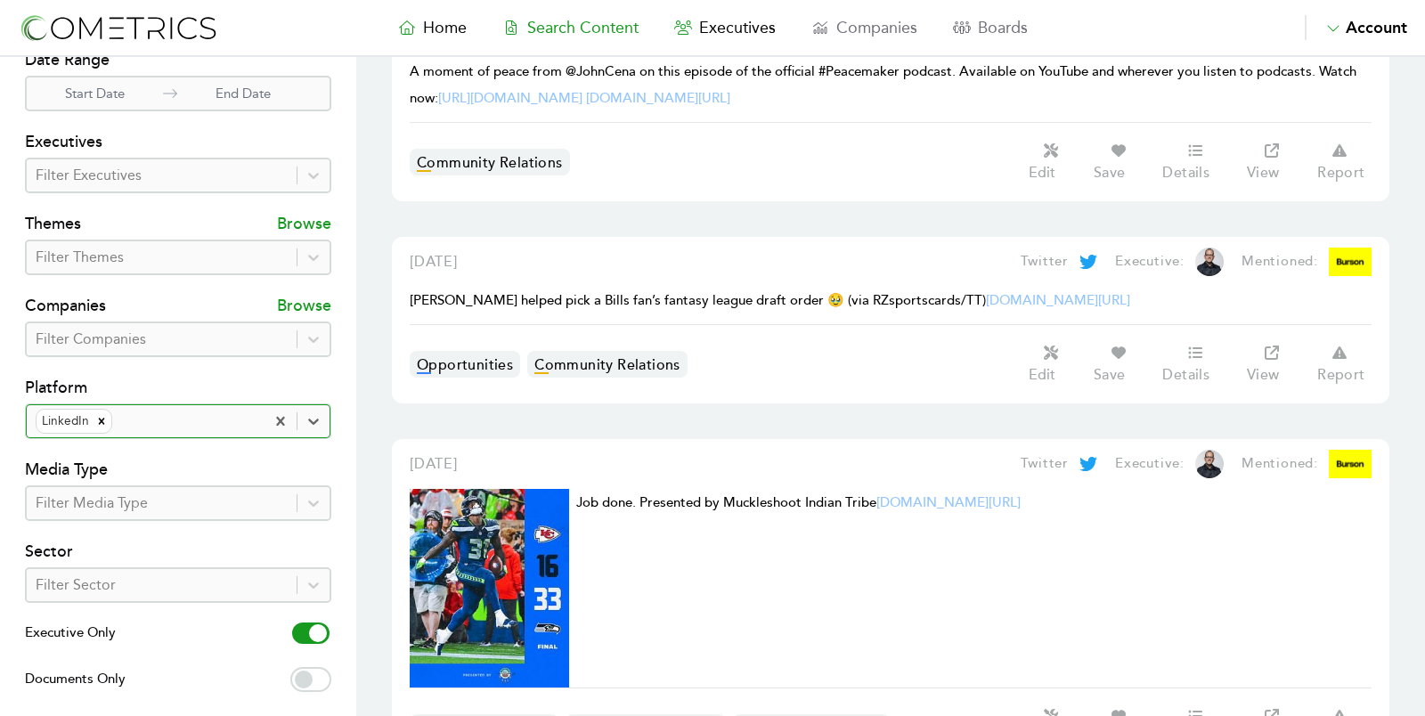
click at [6, 100] on section "Search Filters Search Title & Description Date Range Start Date End Date Execut…" at bounding box center [178, 394] width 356 height 908
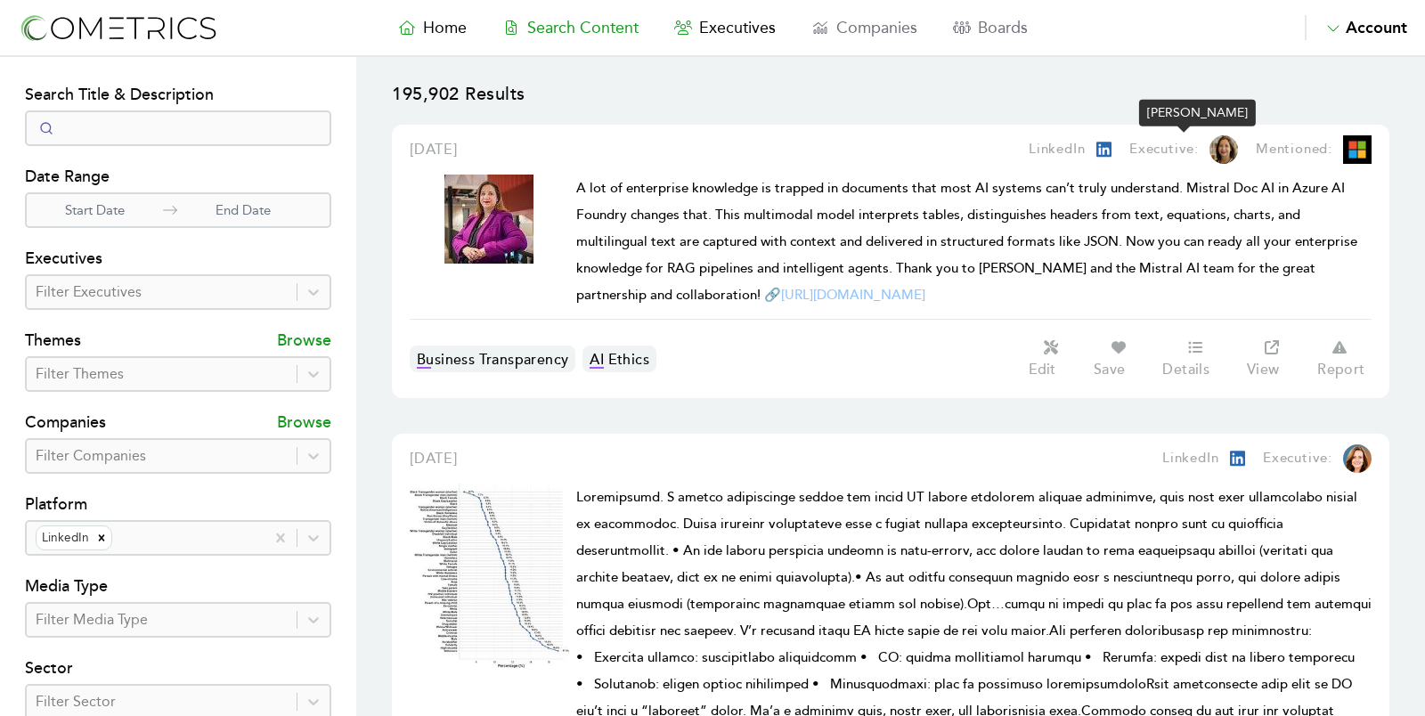
click at [1228, 142] on img at bounding box center [1223, 149] width 28 height 28
click at [503, 213] on img at bounding box center [488, 219] width 89 height 89
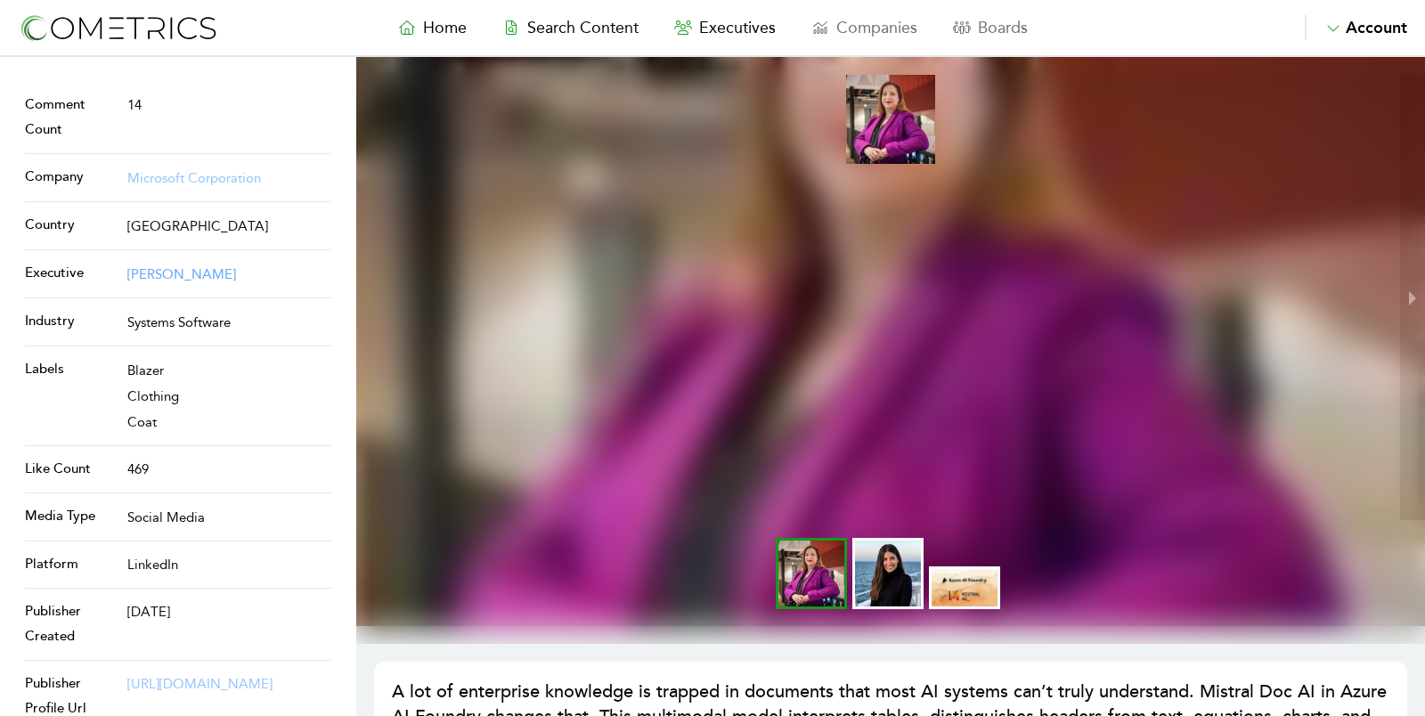
click at [168, 270] on link "Clare Barclay" at bounding box center [181, 274] width 109 height 16
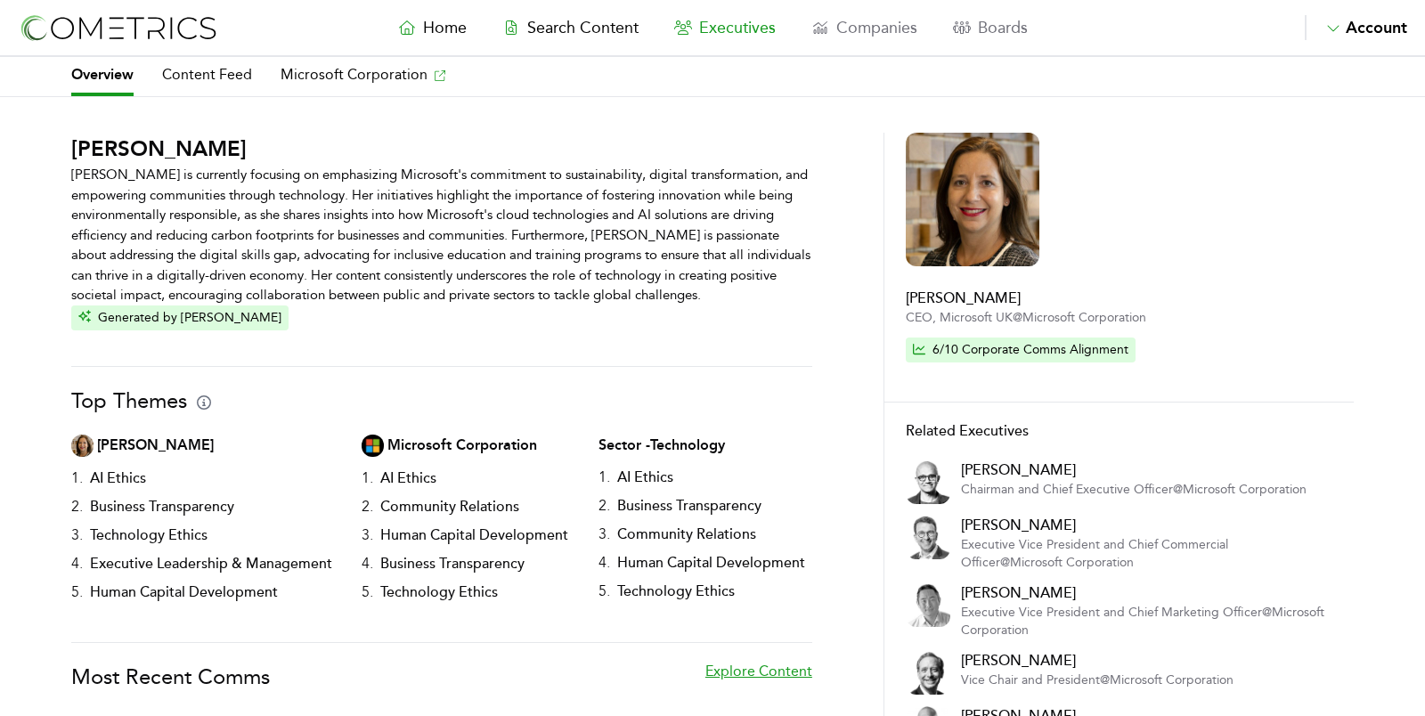
click at [441, 14] on nav "Home Search Content Executives Companies Boards Saved Alerts Nominate Account A…" at bounding box center [712, 28] width 1425 height 57
click at [438, 22] on span "Home" at bounding box center [445, 28] width 44 height 20
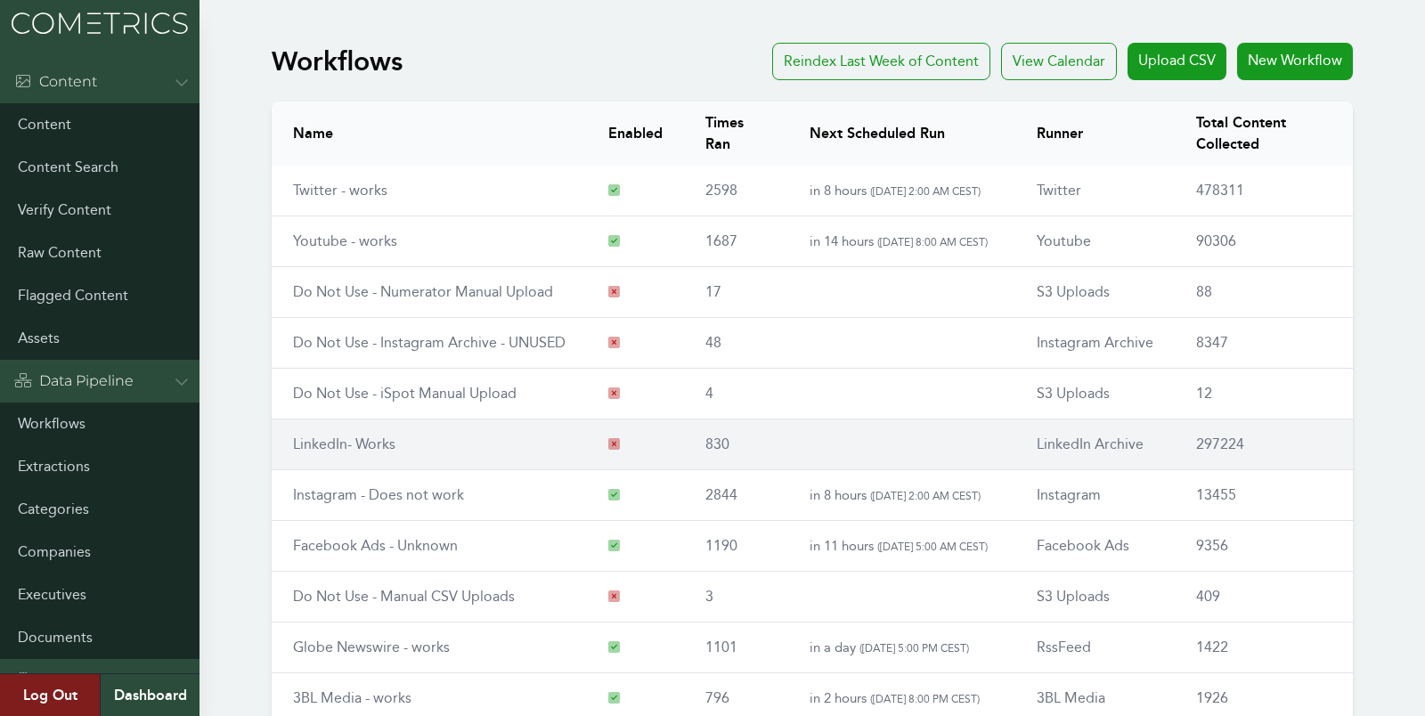
click at [337, 435] on link "LinkedIn- Works" at bounding box center [344, 443] width 102 height 17
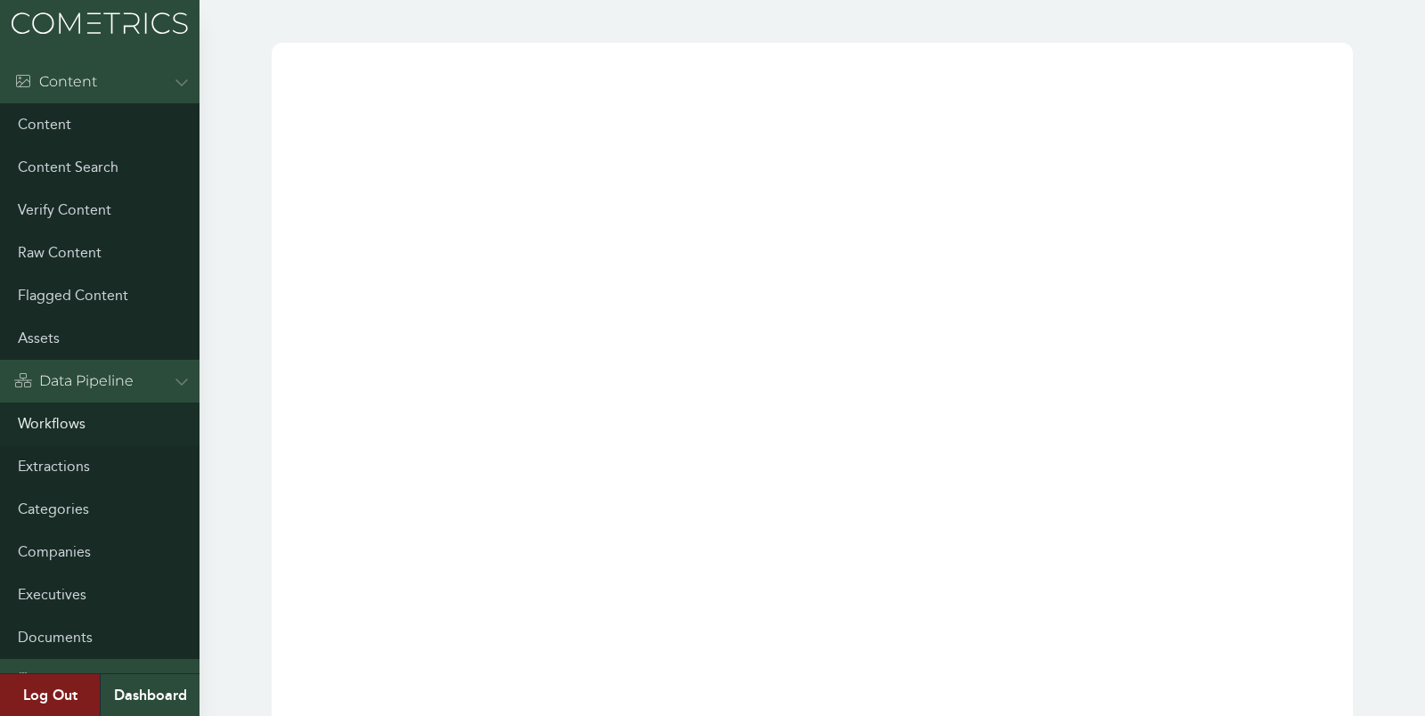
click at [37, 428] on link "Workflows" at bounding box center [99, 423] width 199 height 43
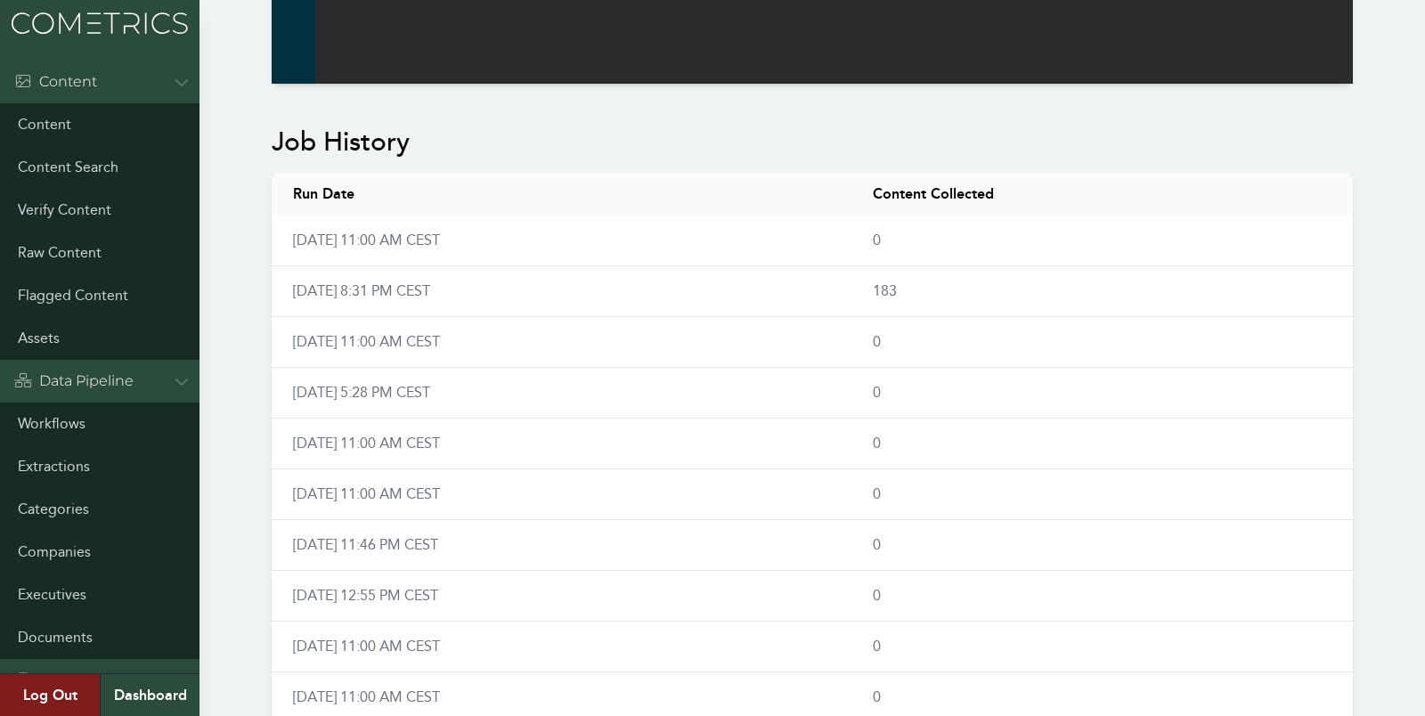
scroll to position [1141, 0]
